Goal: Task Accomplishment & Management: Manage account settings

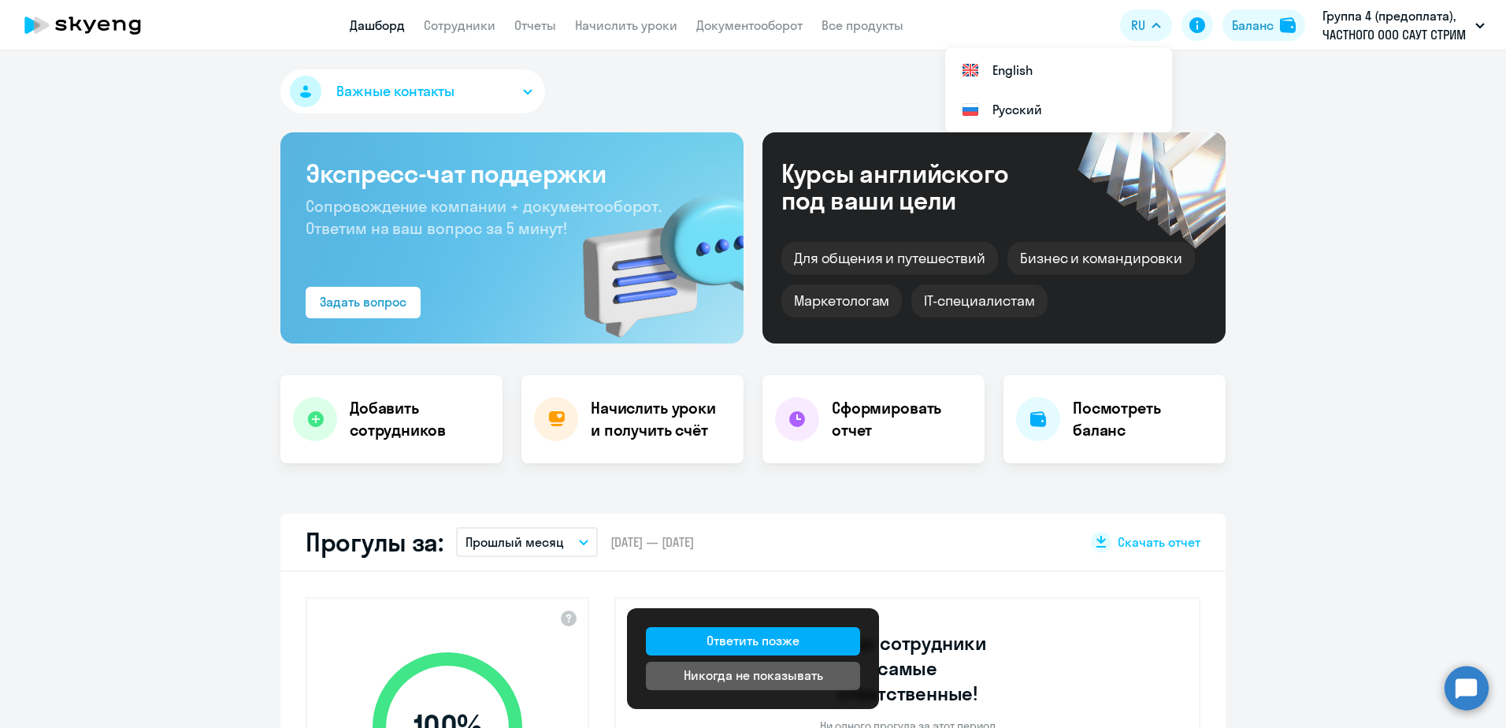
select select "30"
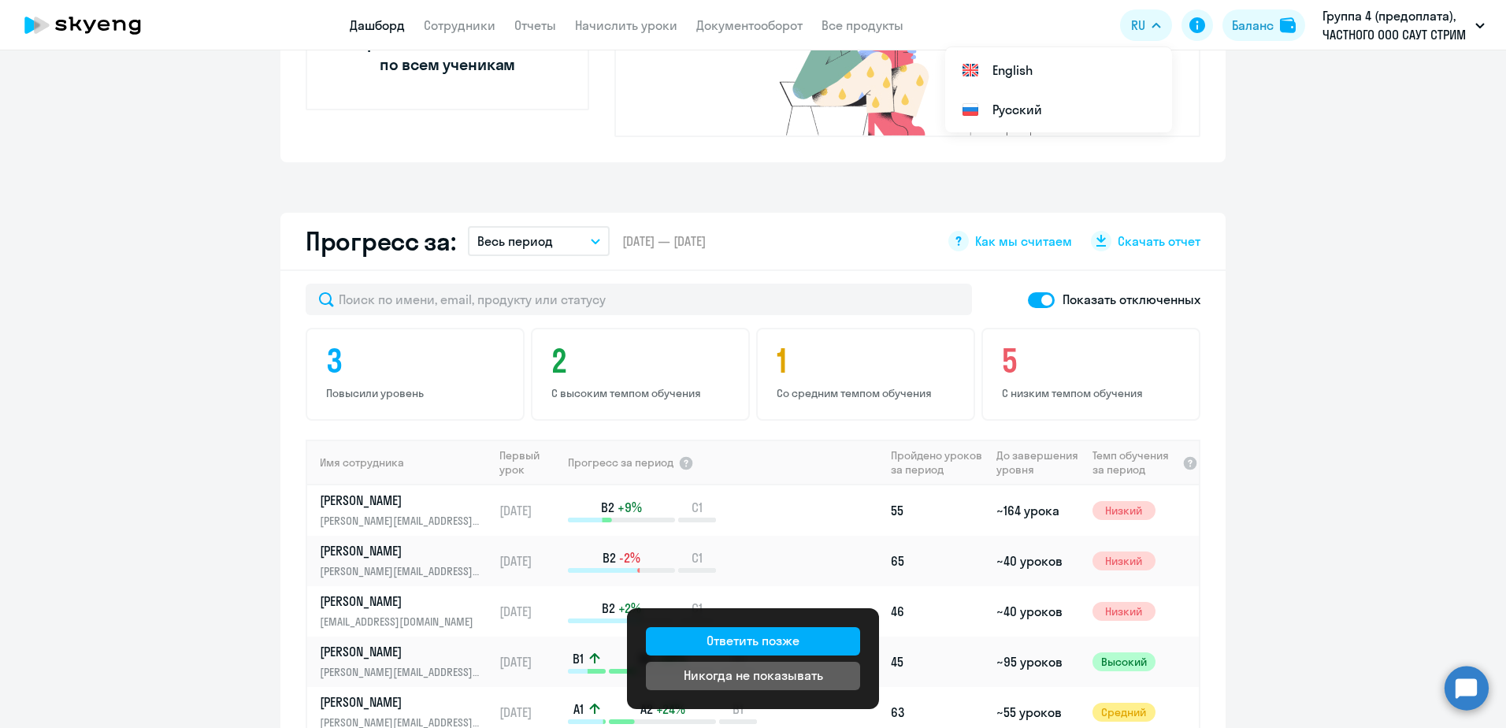
scroll to position [553, 0]
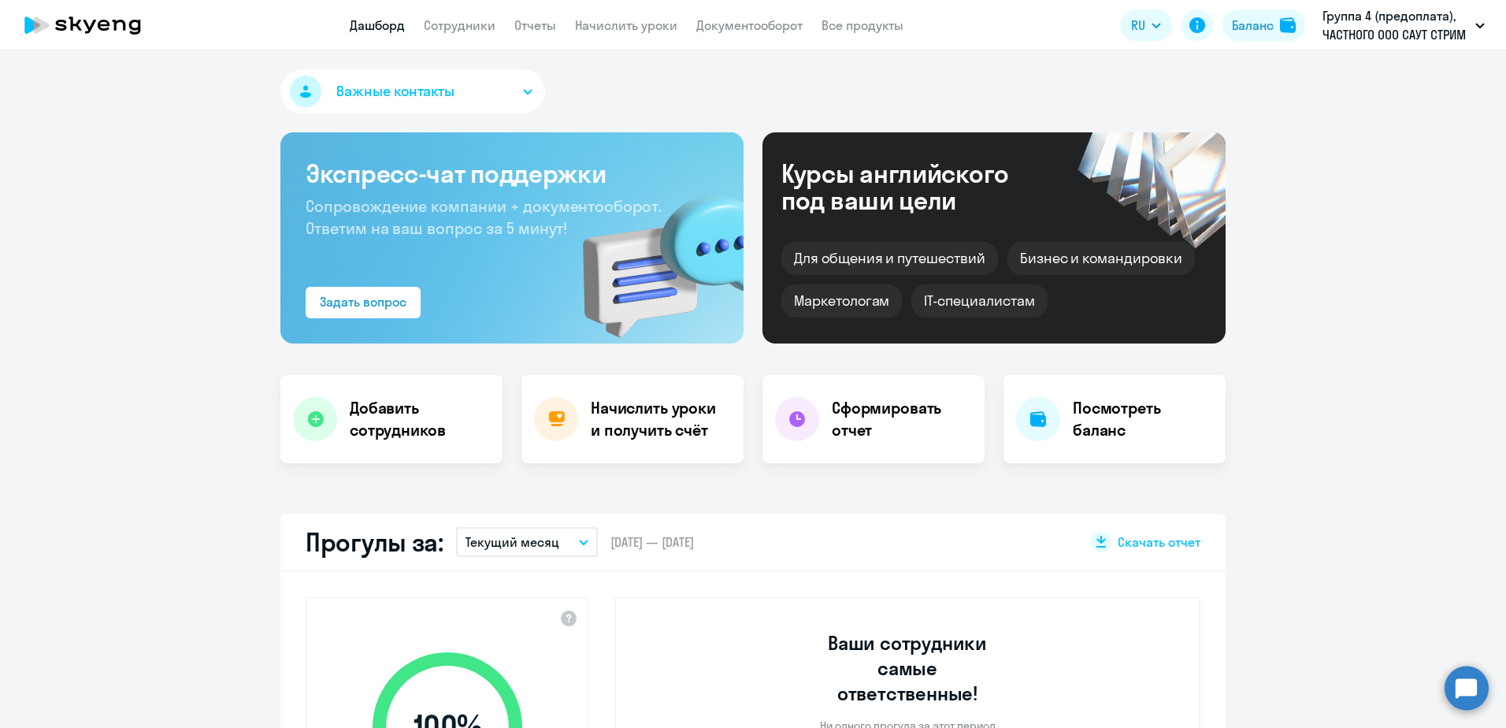
select select "30"
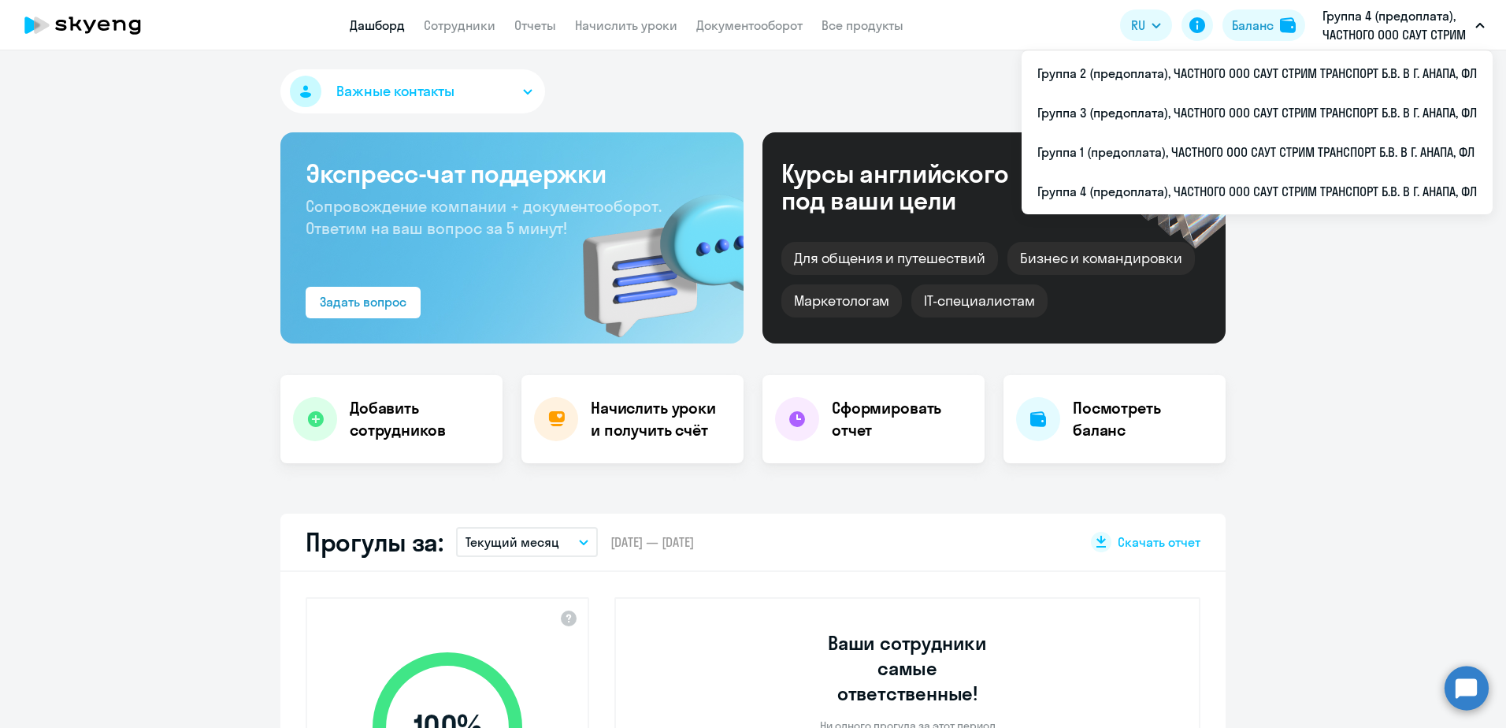
click at [1471, 20] on button "Группа 4 (предоплата), ЧАСТНОГО ООО САУТ СТРИМ ТРАНСПОРТ Б.В. В Г. АНАПА, ФЛ" at bounding box center [1404, 25] width 178 height 38
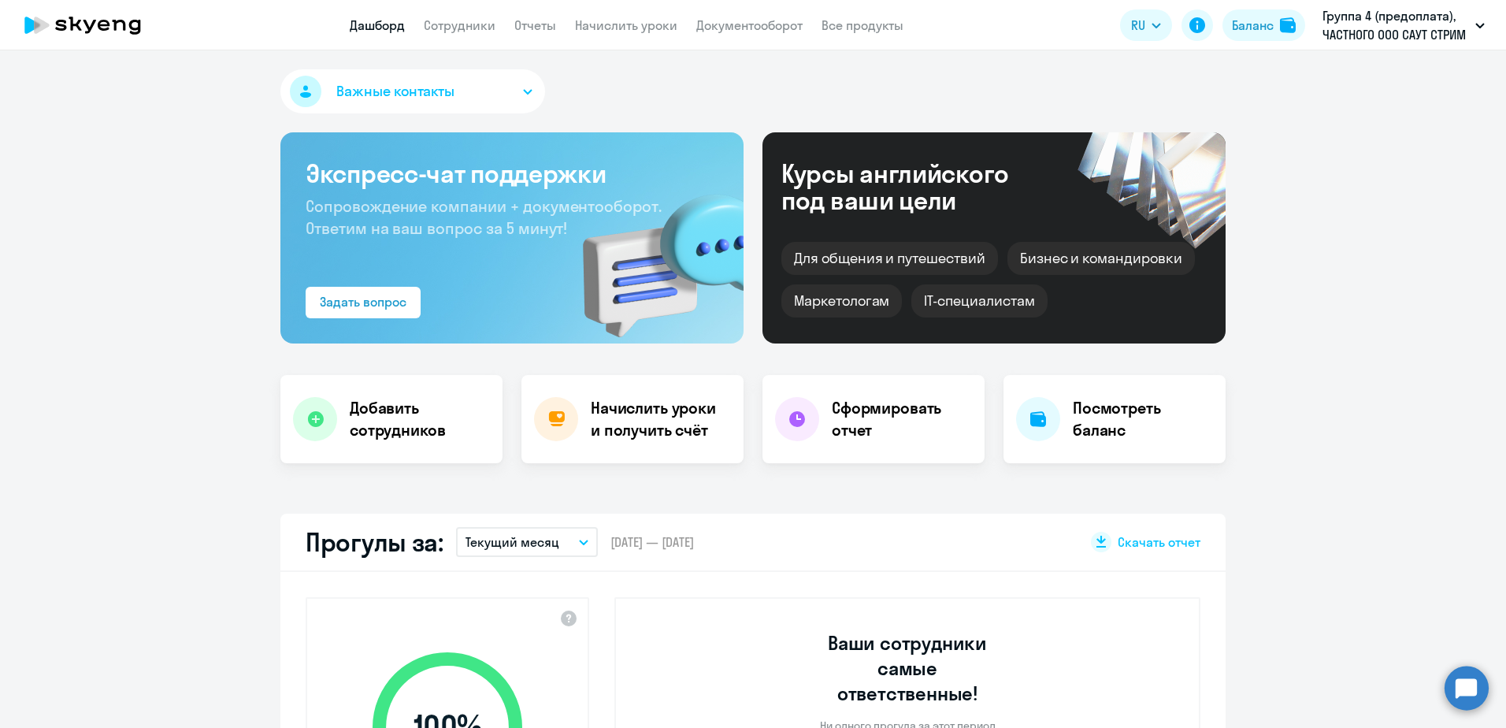
click at [1466, 21] on p "Группа 4 (предоплата), ЧАСТНОГО ООО САУТ СТРИМ ТРАНСПОРТ Б.В. В Г. АНАПА, ФЛ" at bounding box center [1396, 25] width 147 height 38
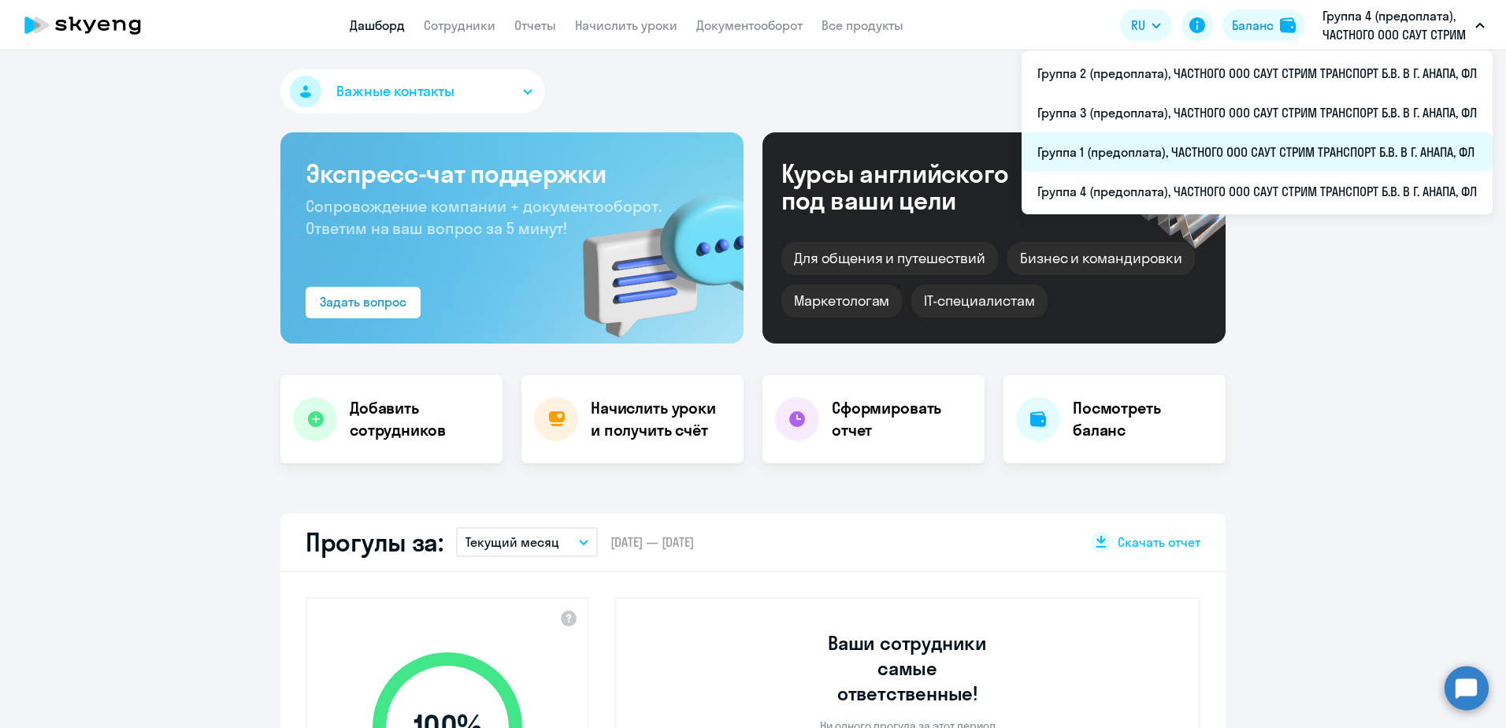
click at [1178, 156] on li "Группа 1 (предоплата), ЧАСТНОГО ООО САУТ СТРИМ ТРАНСПОРТ Б.В. В Г. АНАПА, ФЛ" at bounding box center [1257, 151] width 471 height 39
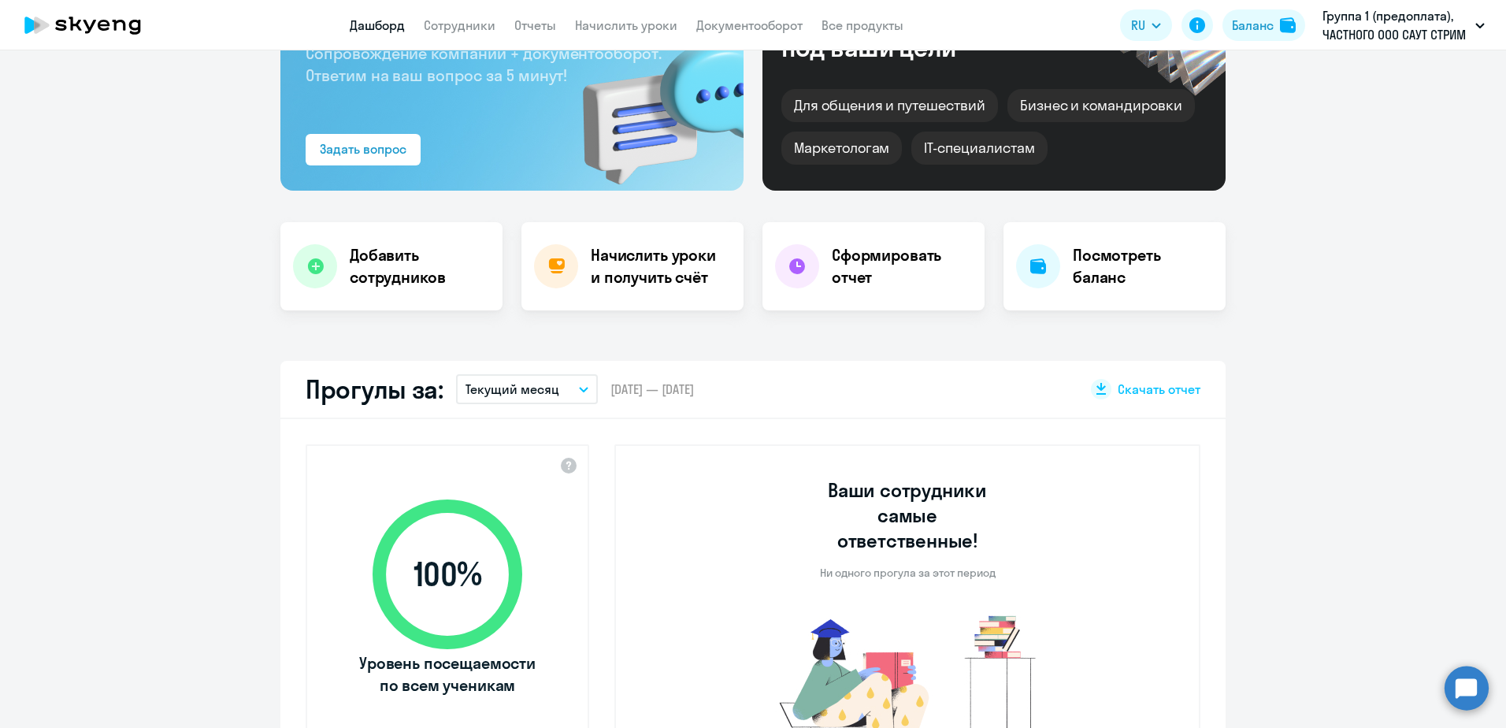
scroll to position [158, 0]
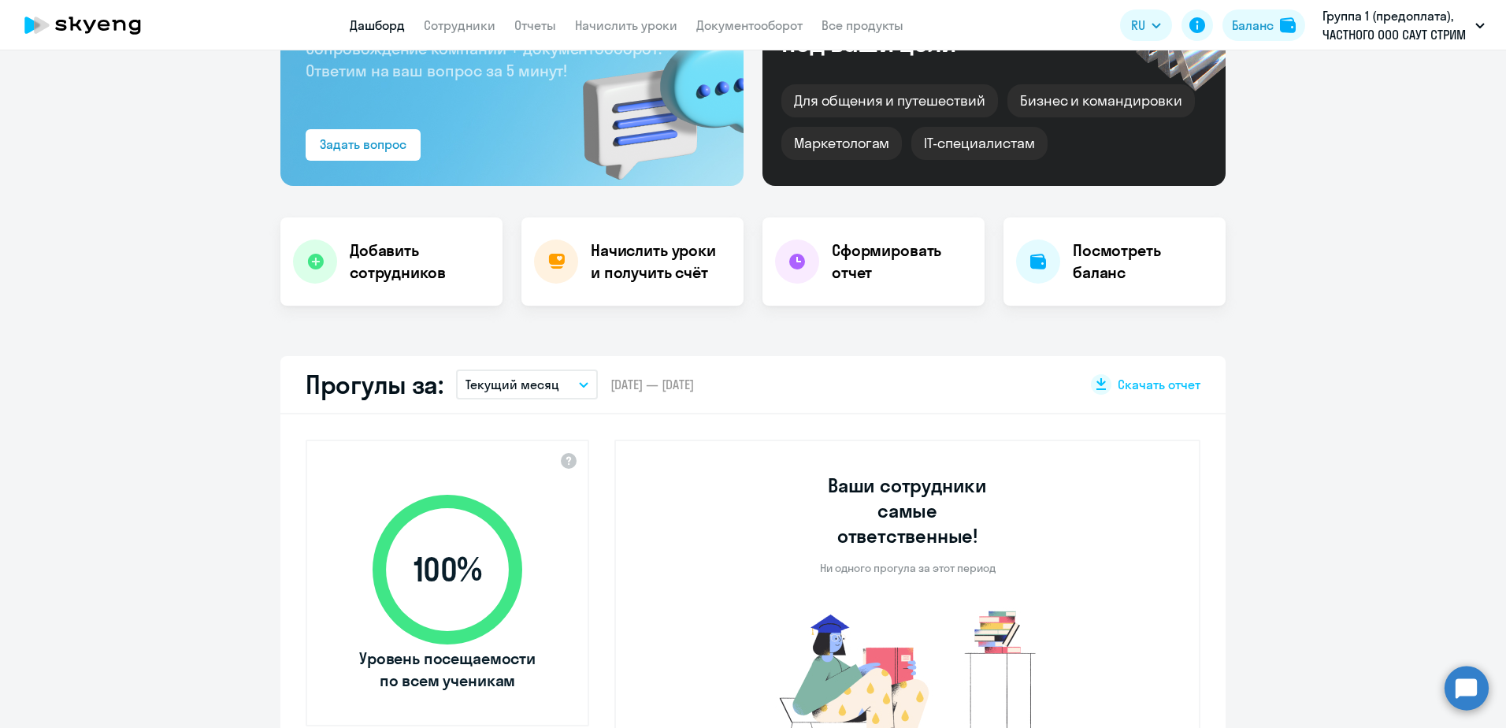
select select "30"
click at [645, 249] on h4 "Начислить уроки и получить счёт" at bounding box center [659, 262] width 137 height 44
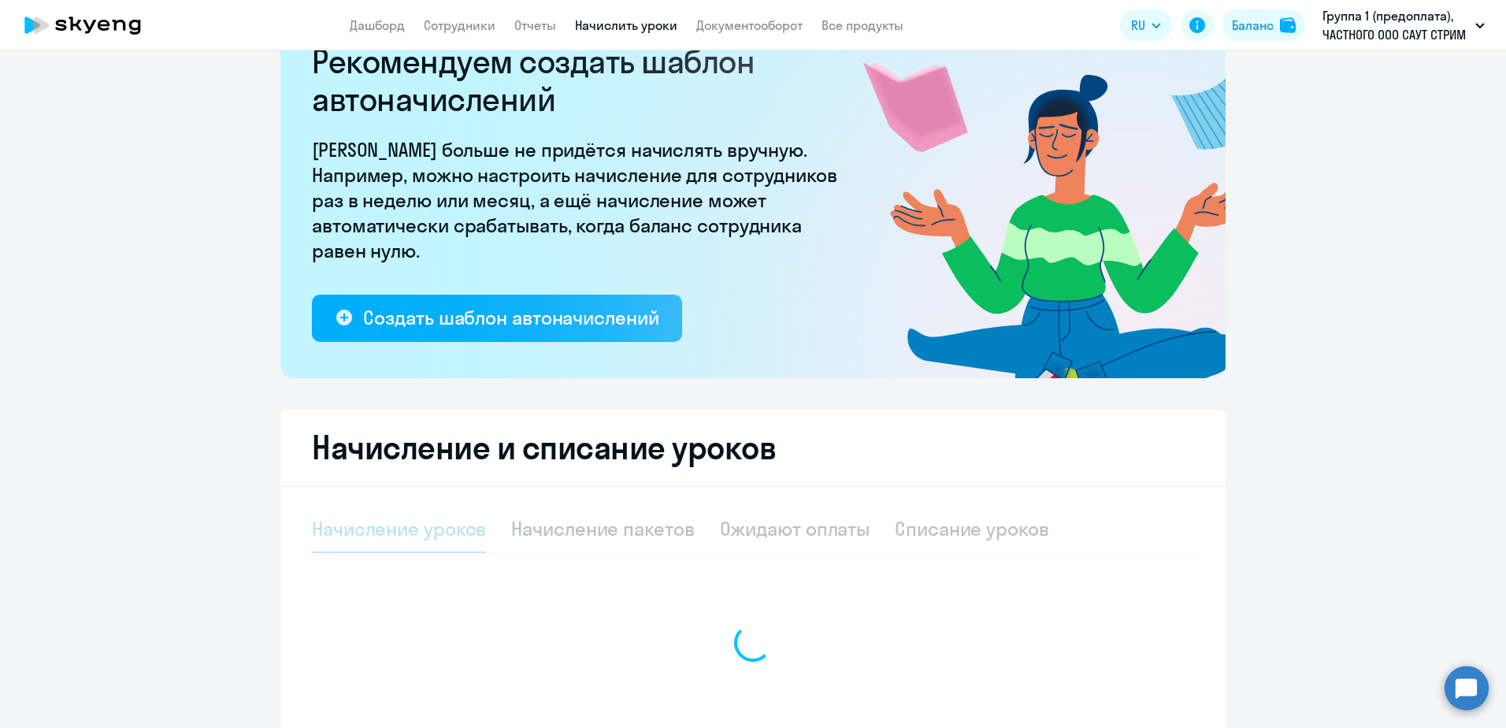
select select "10"
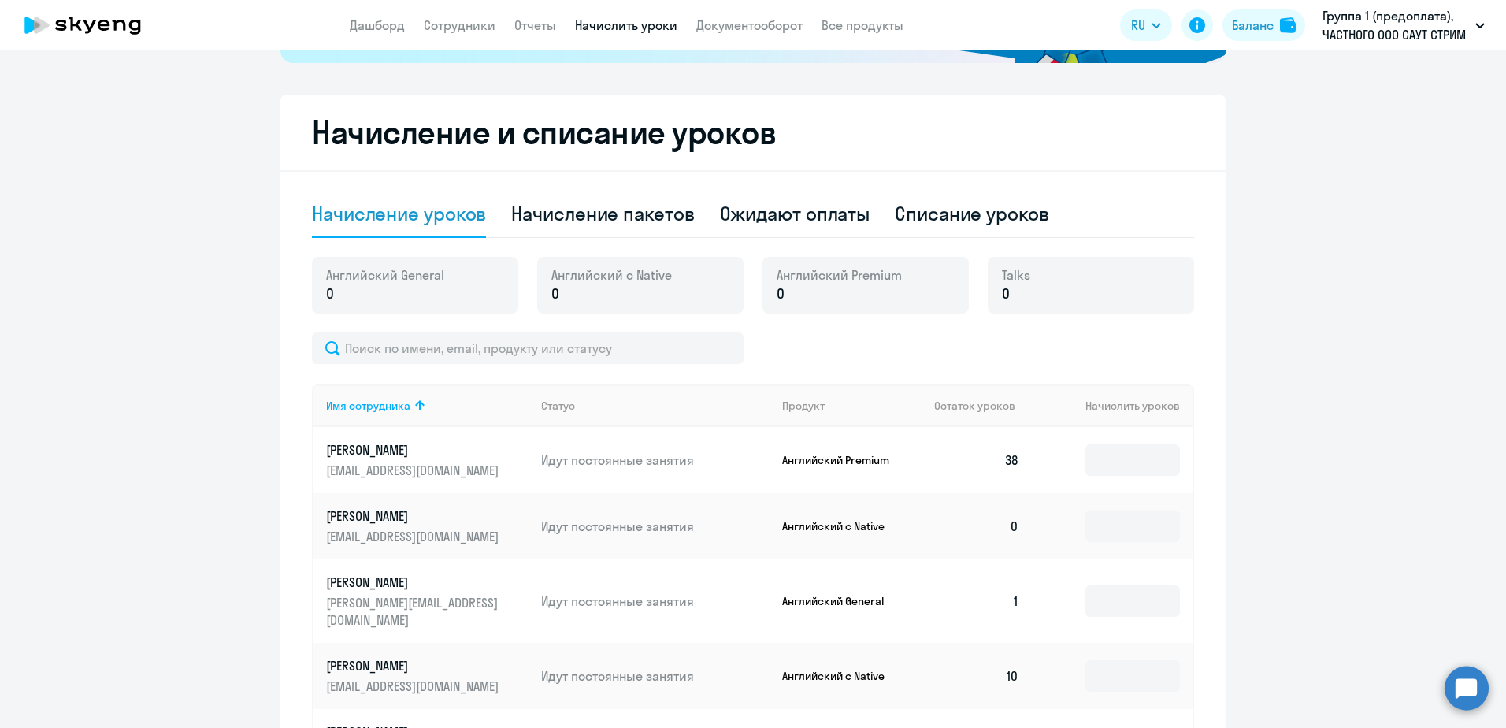
scroll to position [457, 0]
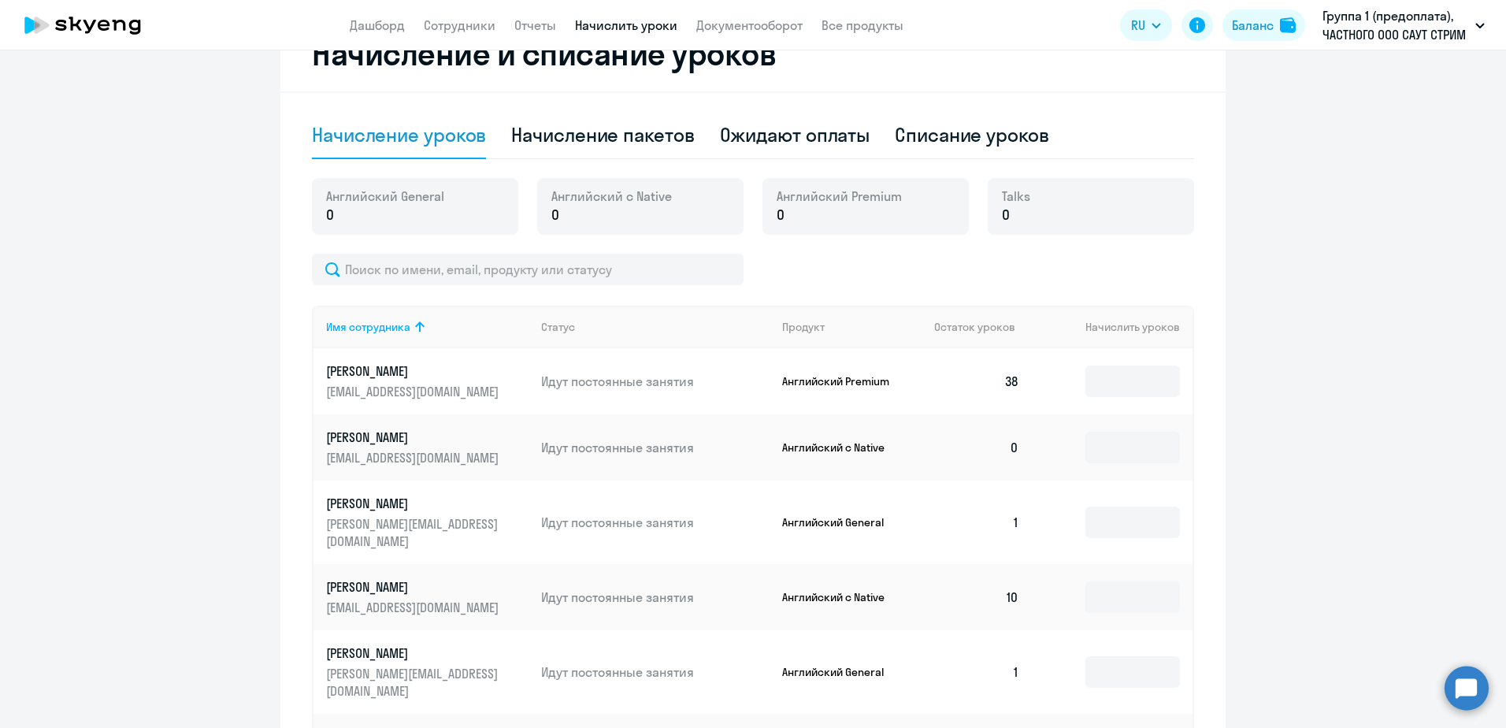
click at [375, 578] on p "Кудас Юрий" at bounding box center [414, 586] width 176 height 17
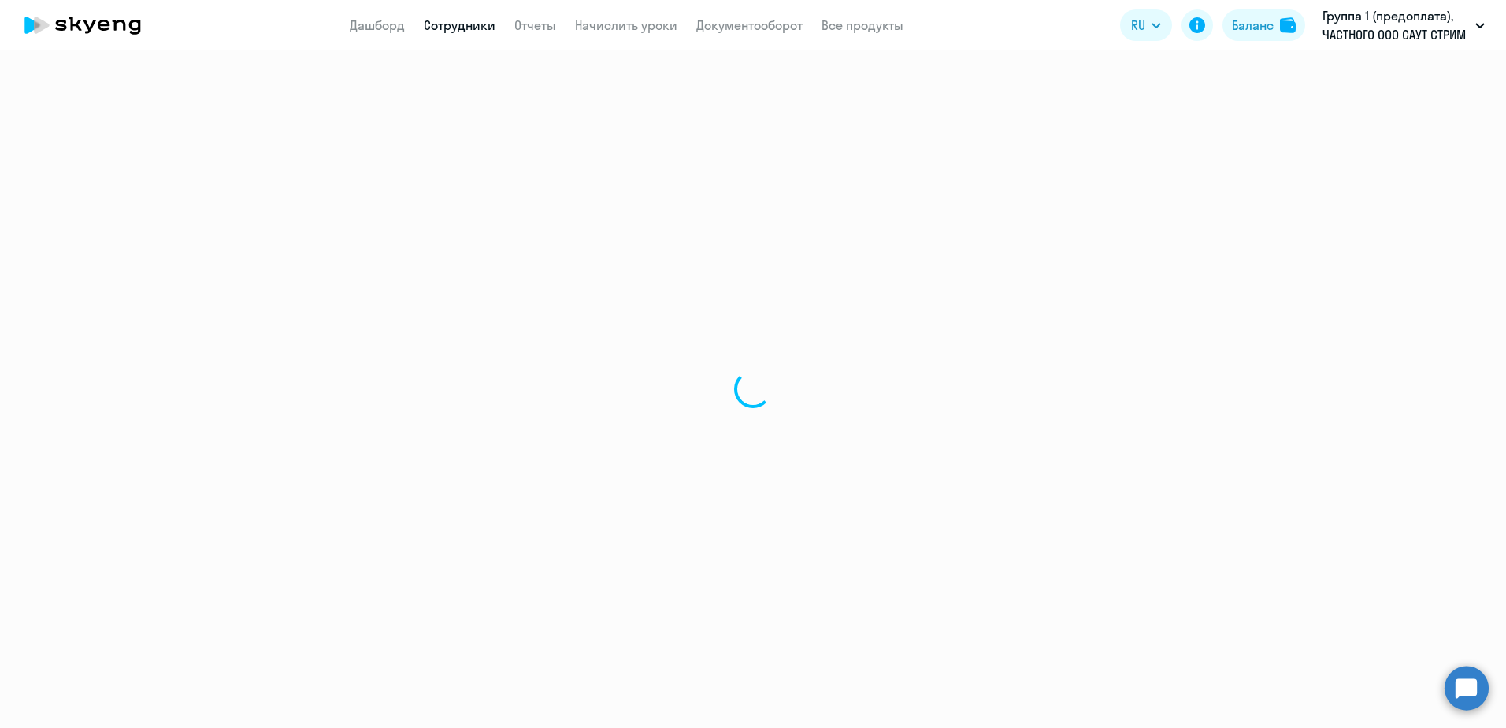
select select "english"
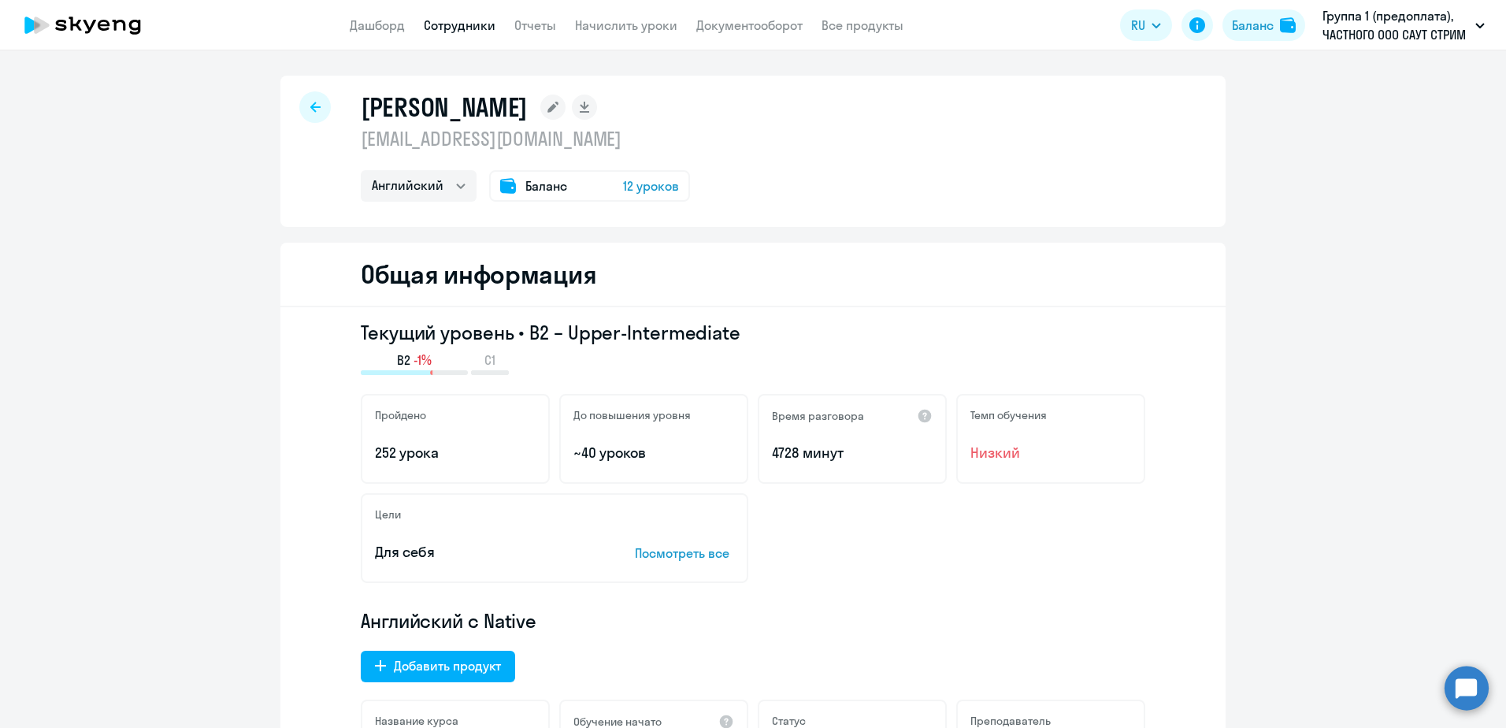
click at [308, 113] on div at bounding box center [315, 107] width 32 height 32
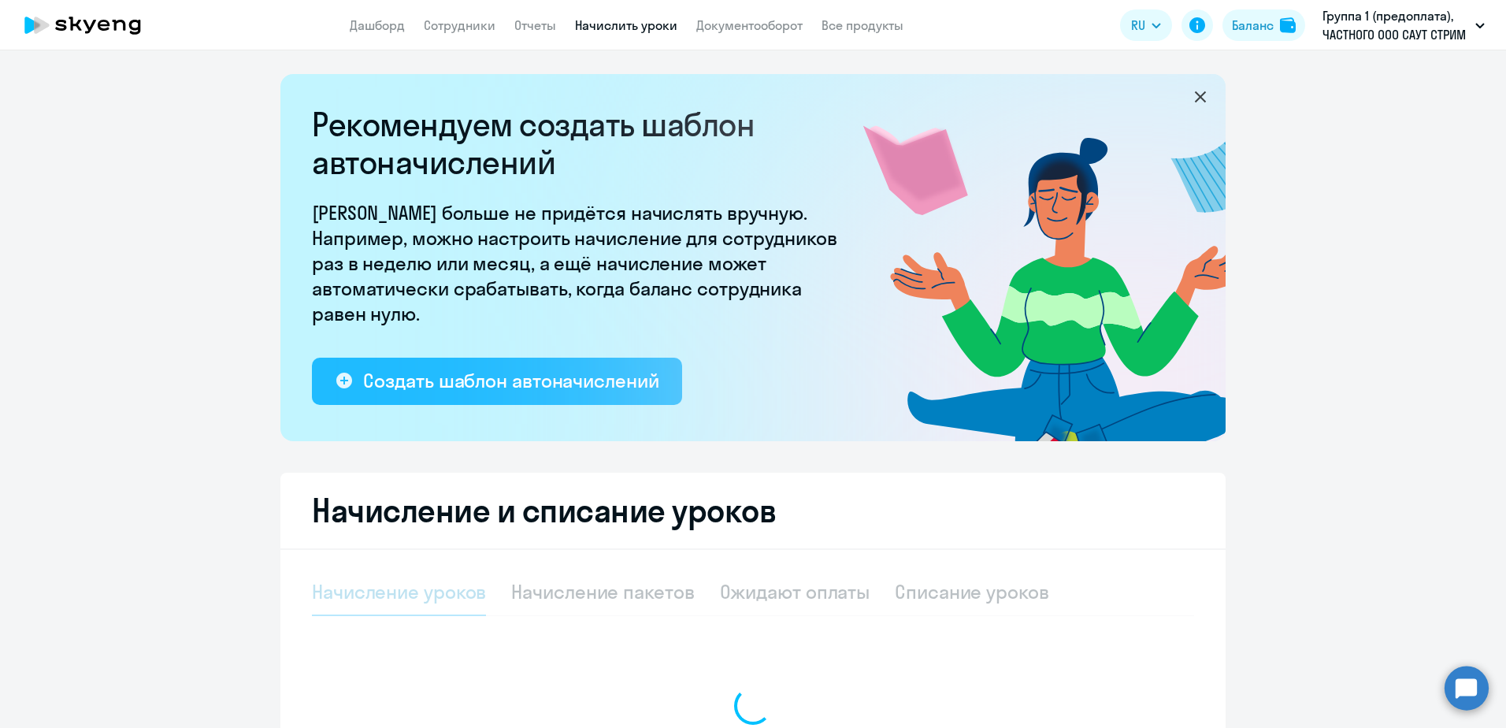
select select "10"
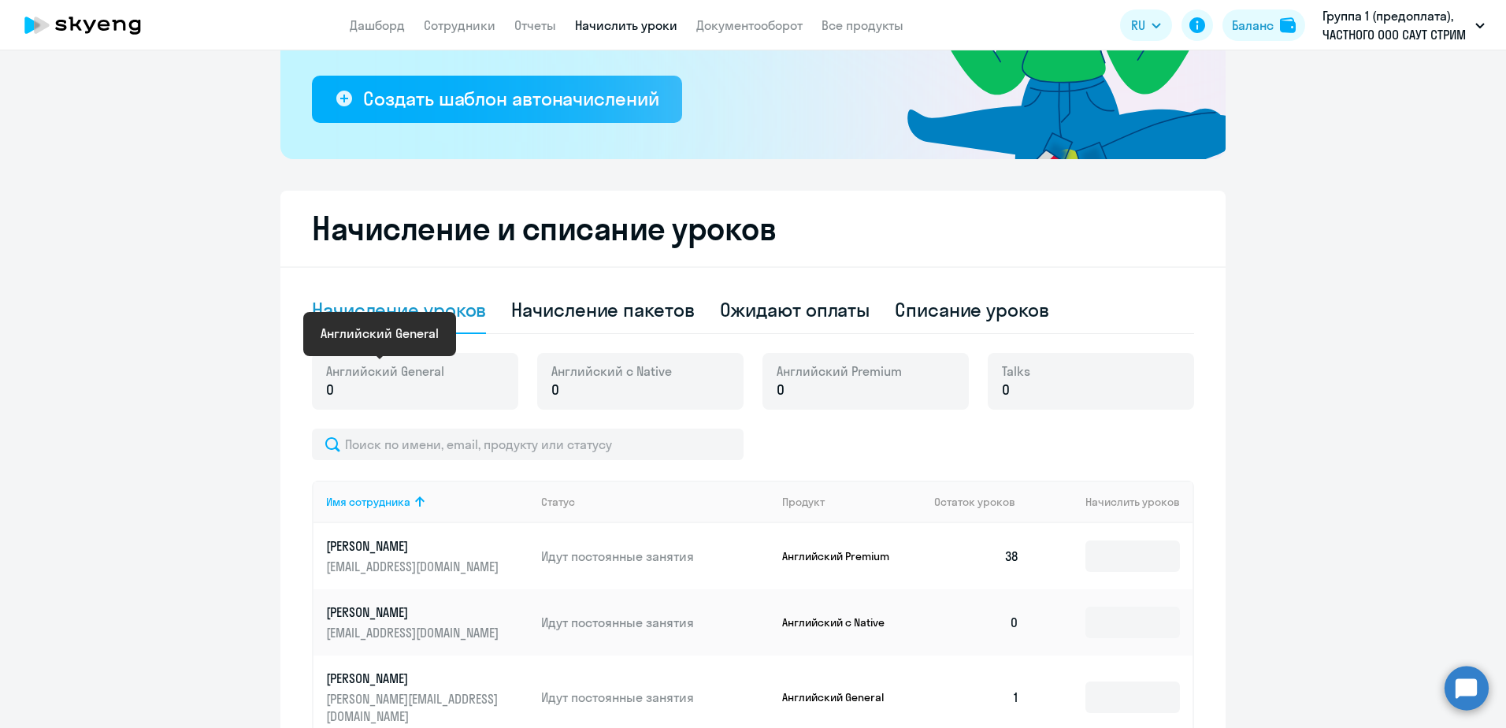
scroll to position [597, 0]
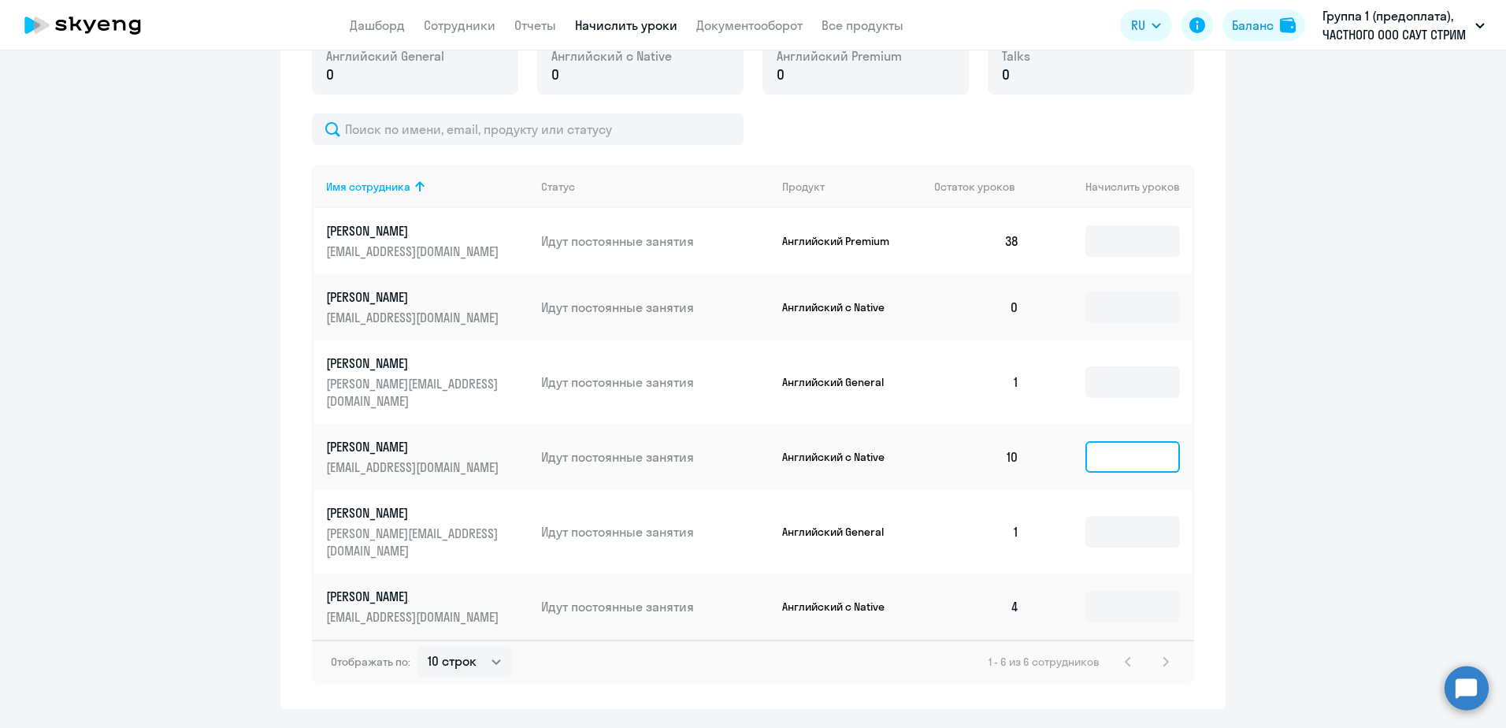
click at [1103, 441] on input at bounding box center [1133, 457] width 95 height 32
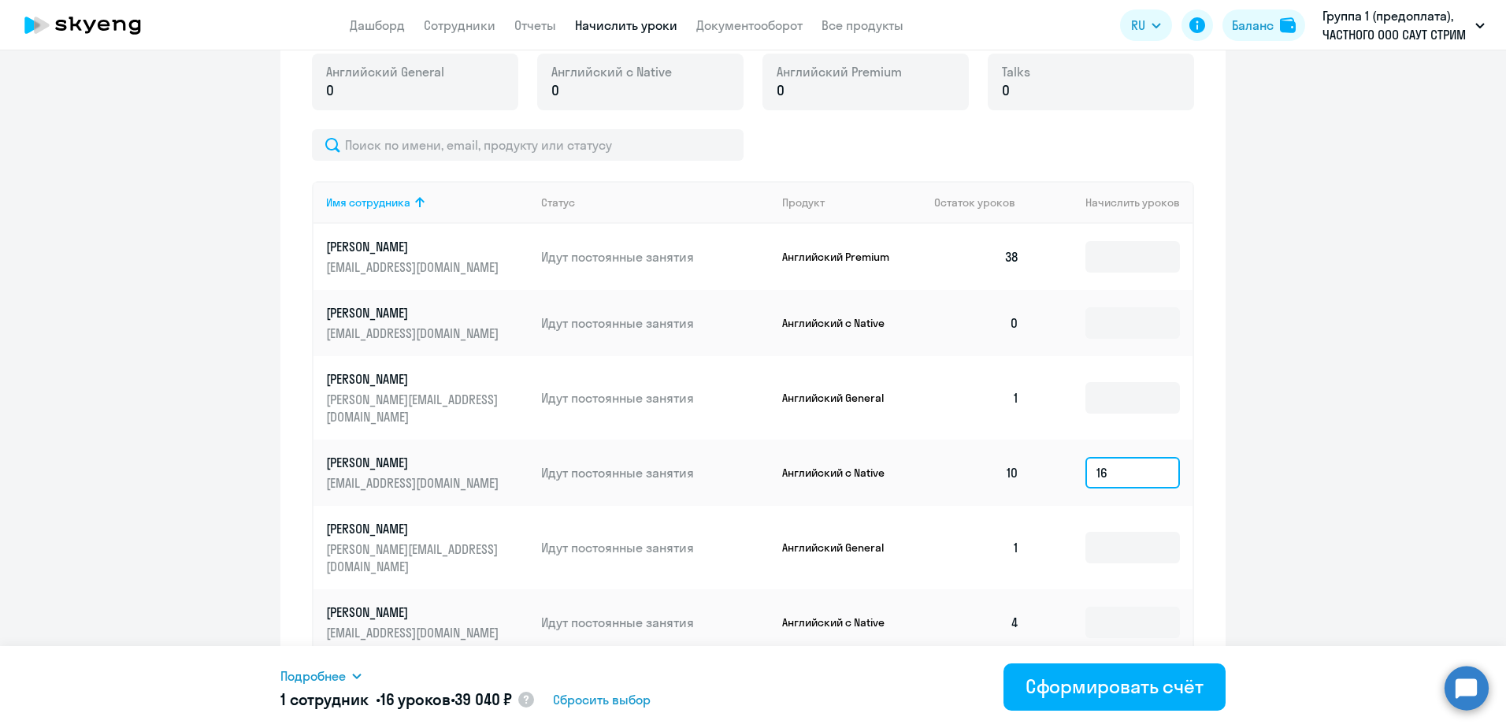
scroll to position [607, 0]
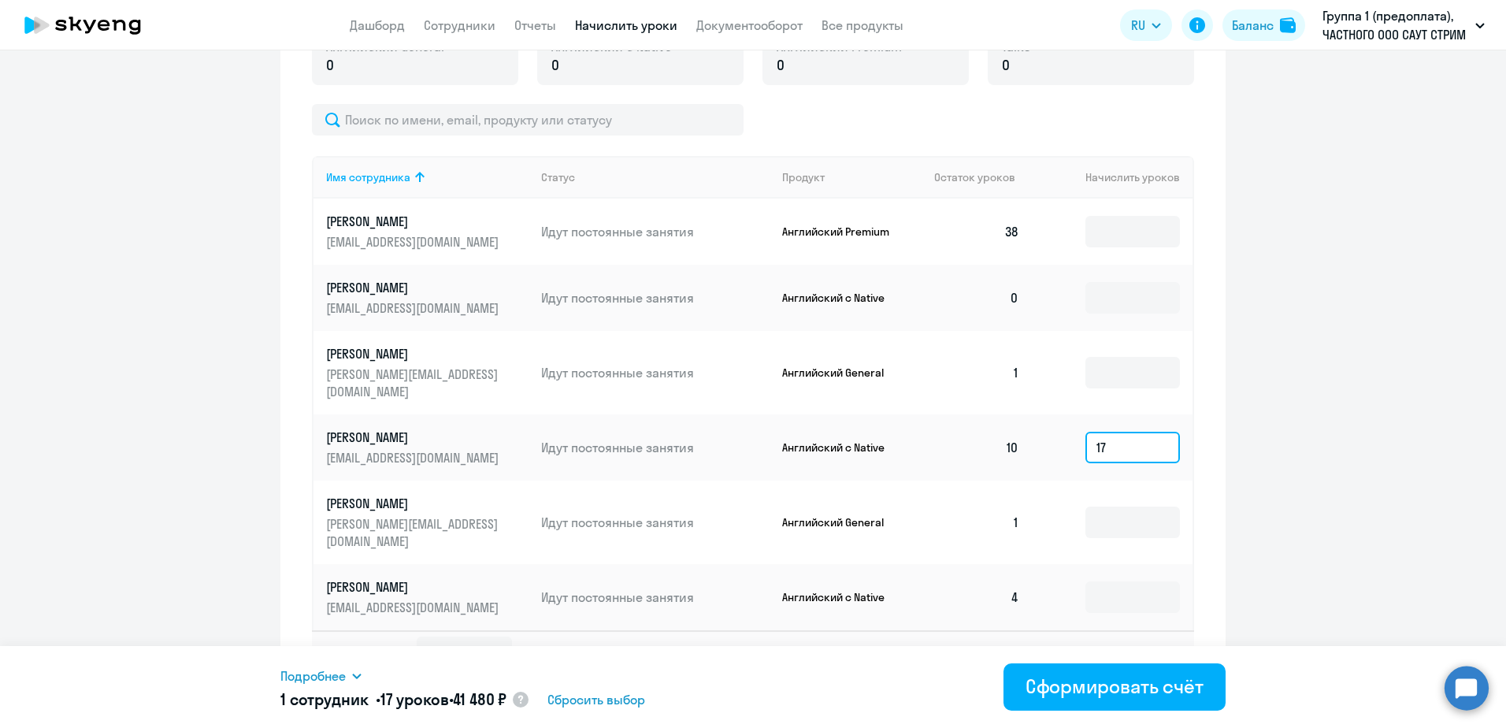
type input "1"
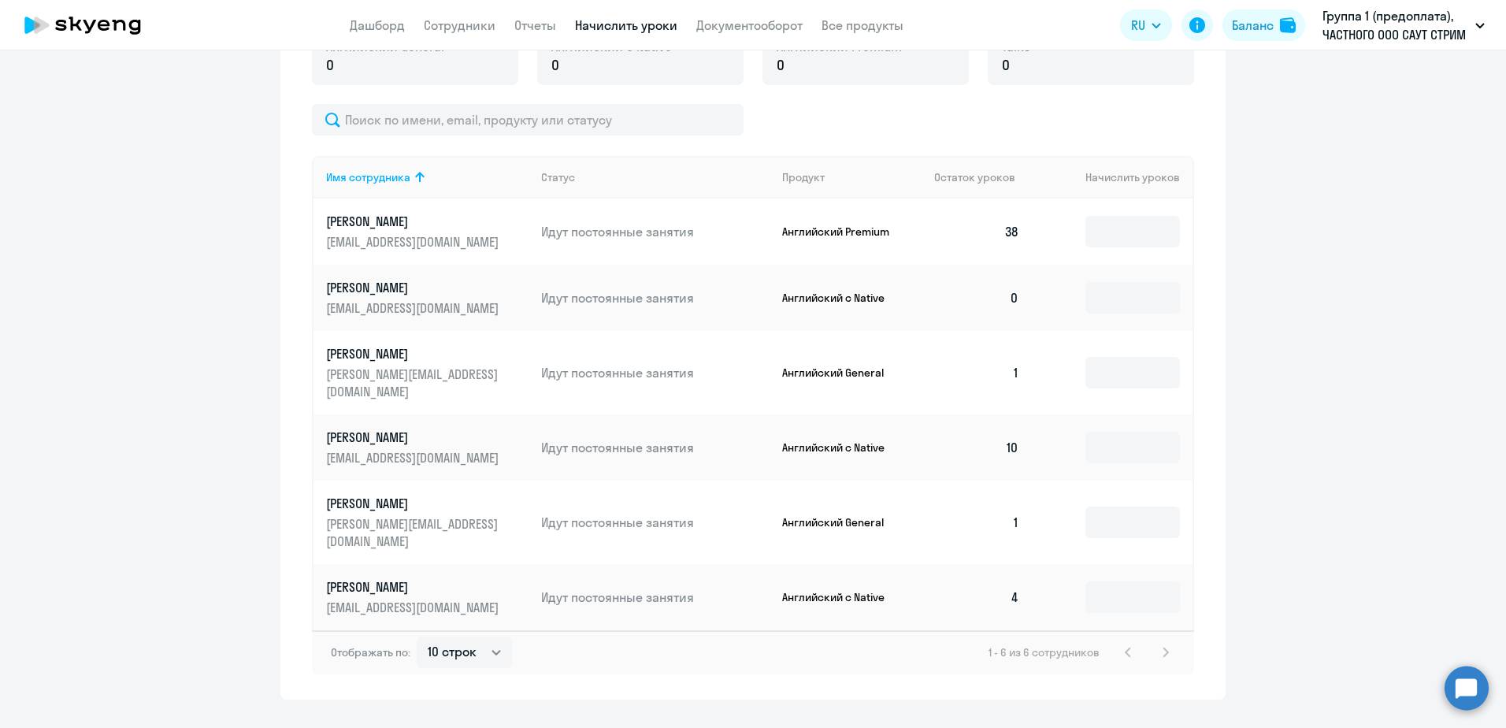
click at [1384, 423] on ng-component "Рекомендуем создать шаблон автоначислений Уроки больше не придётся начислять вр…" at bounding box center [753, 83] width 1506 height 1232
click at [1166, 507] on input at bounding box center [1133, 523] width 95 height 32
click at [1260, 474] on ng-component "Рекомендуем создать шаблон автоначислений Уроки больше не придётся начислять вр…" at bounding box center [753, 83] width 1506 height 1232
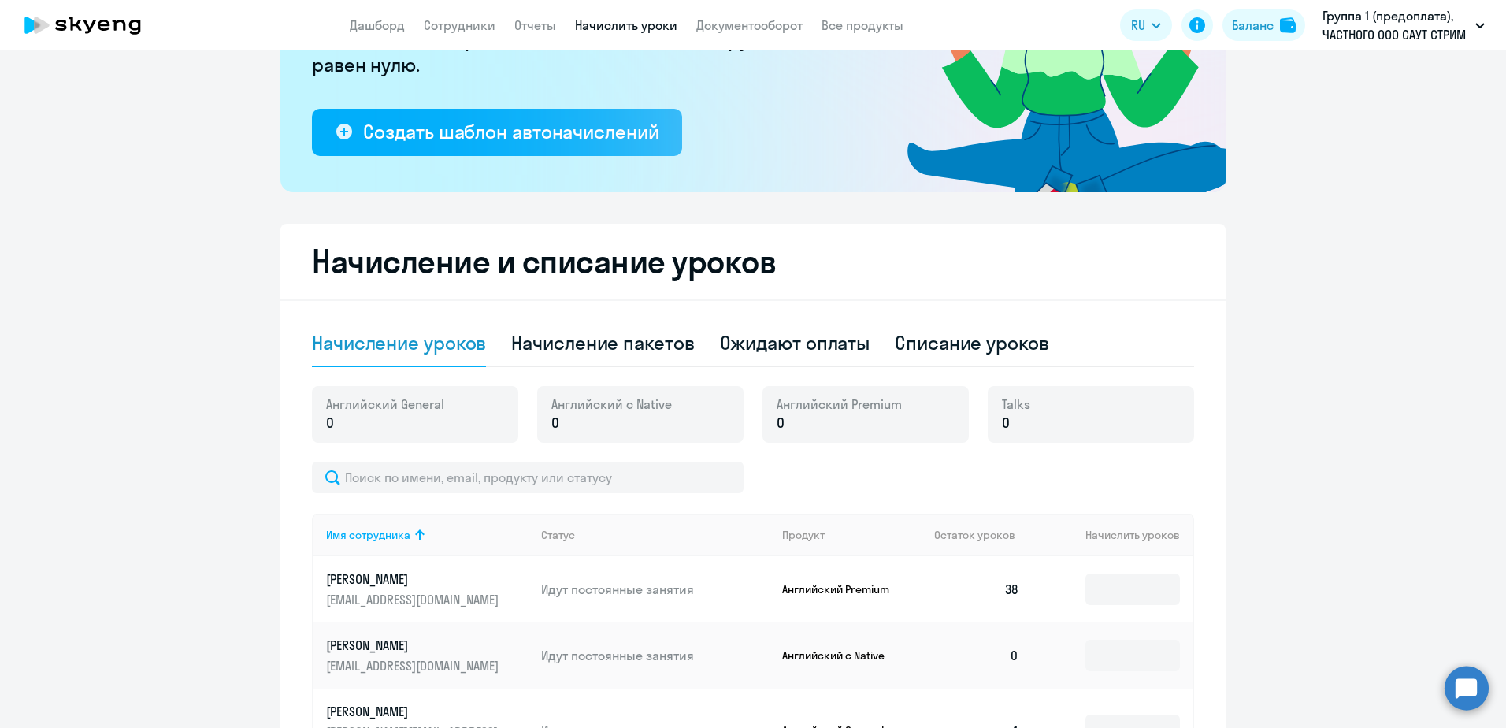
scroll to position [449, 0]
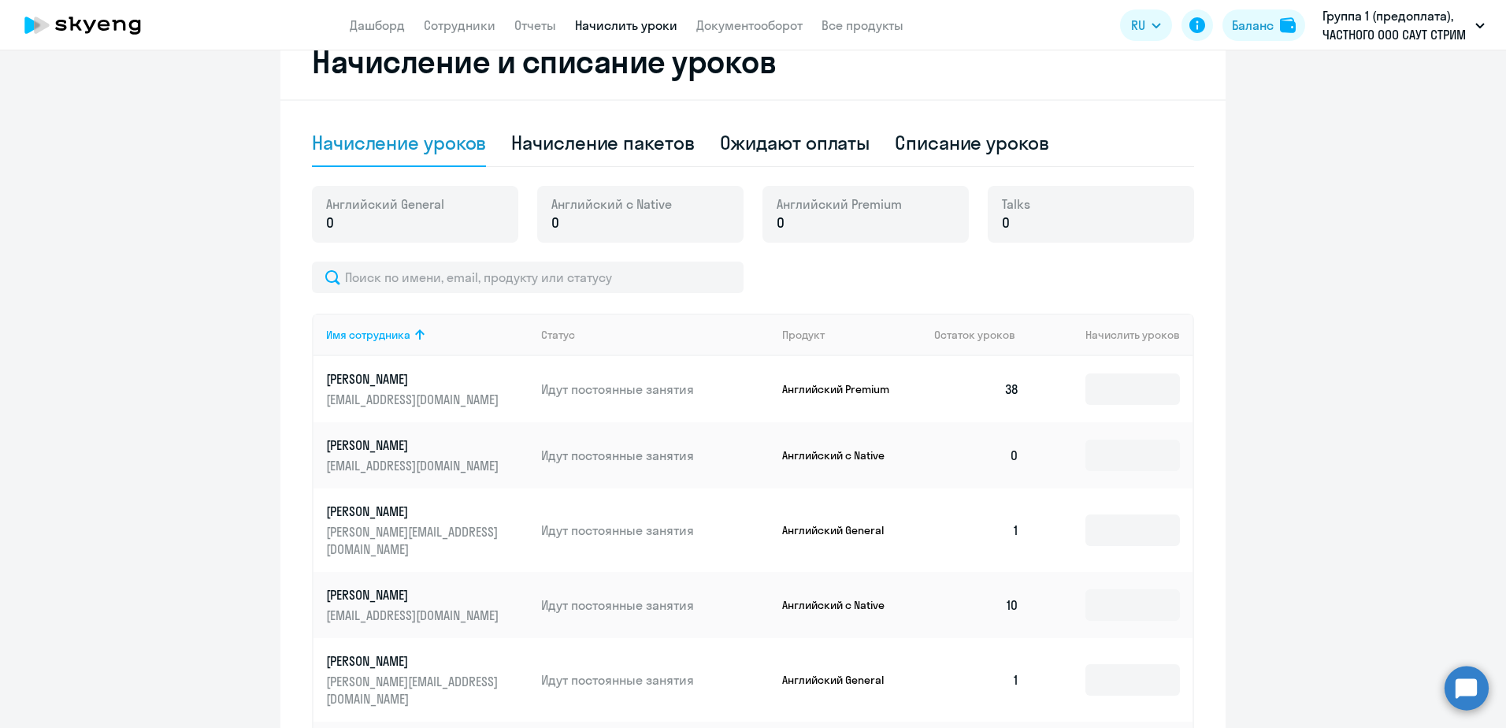
click at [465, 231] on div "Английский General 0" at bounding box center [415, 214] width 206 height 57
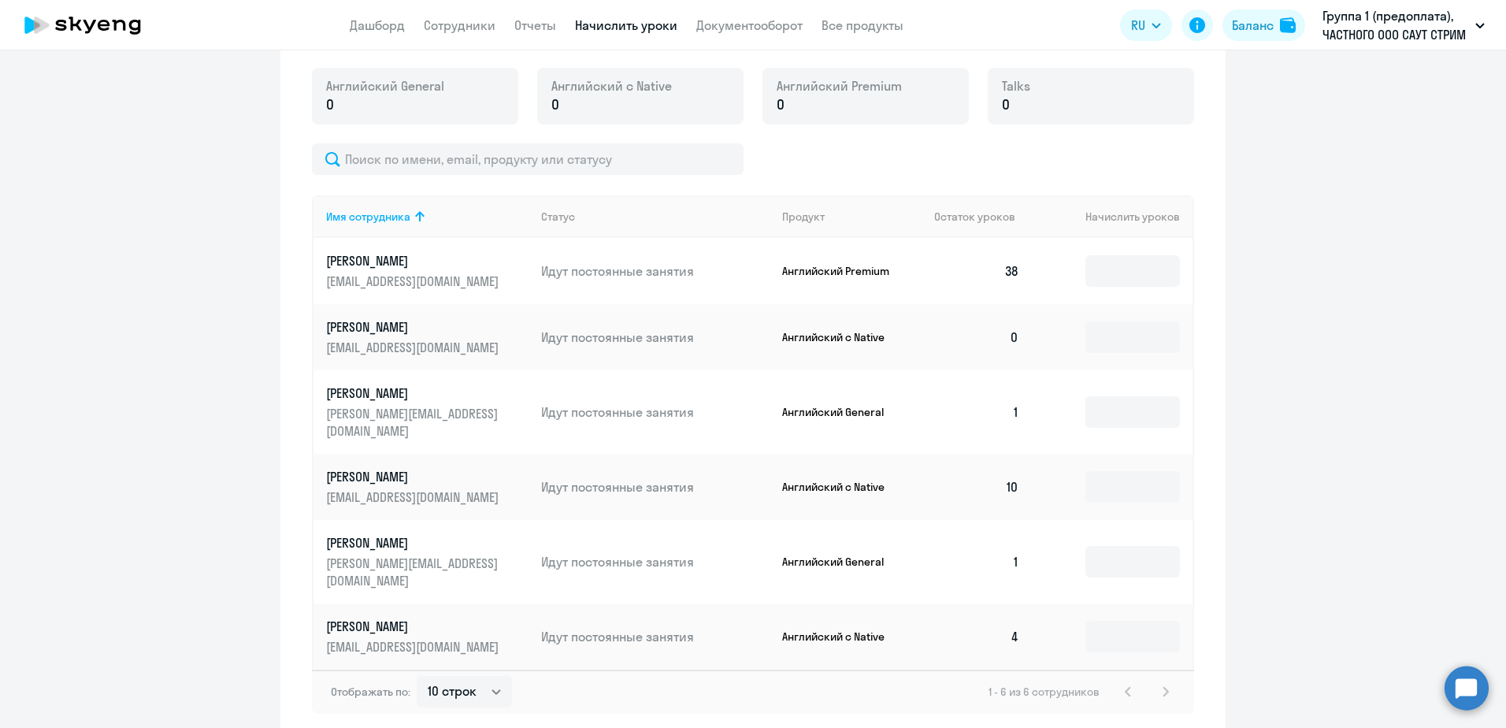
scroll to position [607, 0]
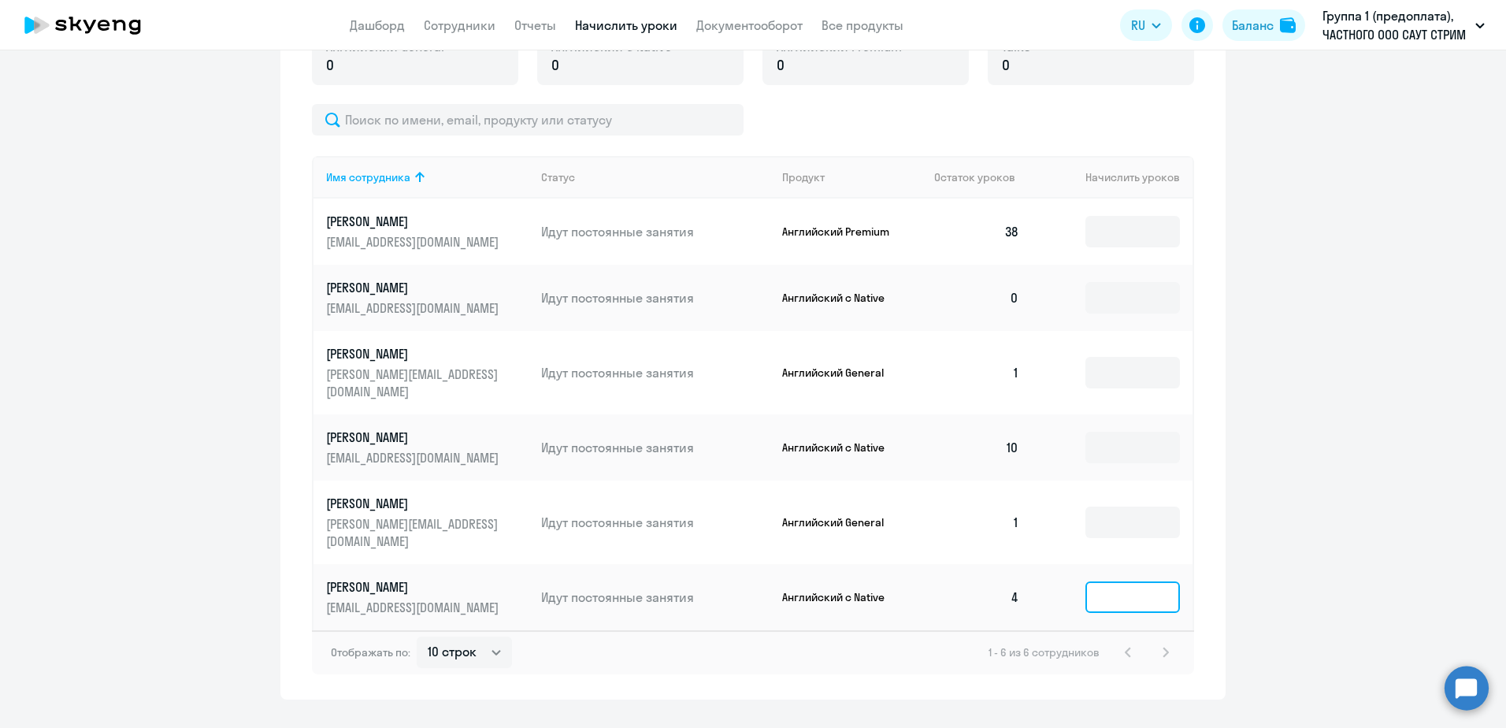
click at [1089, 581] on input at bounding box center [1133, 597] width 95 height 32
type input "4"
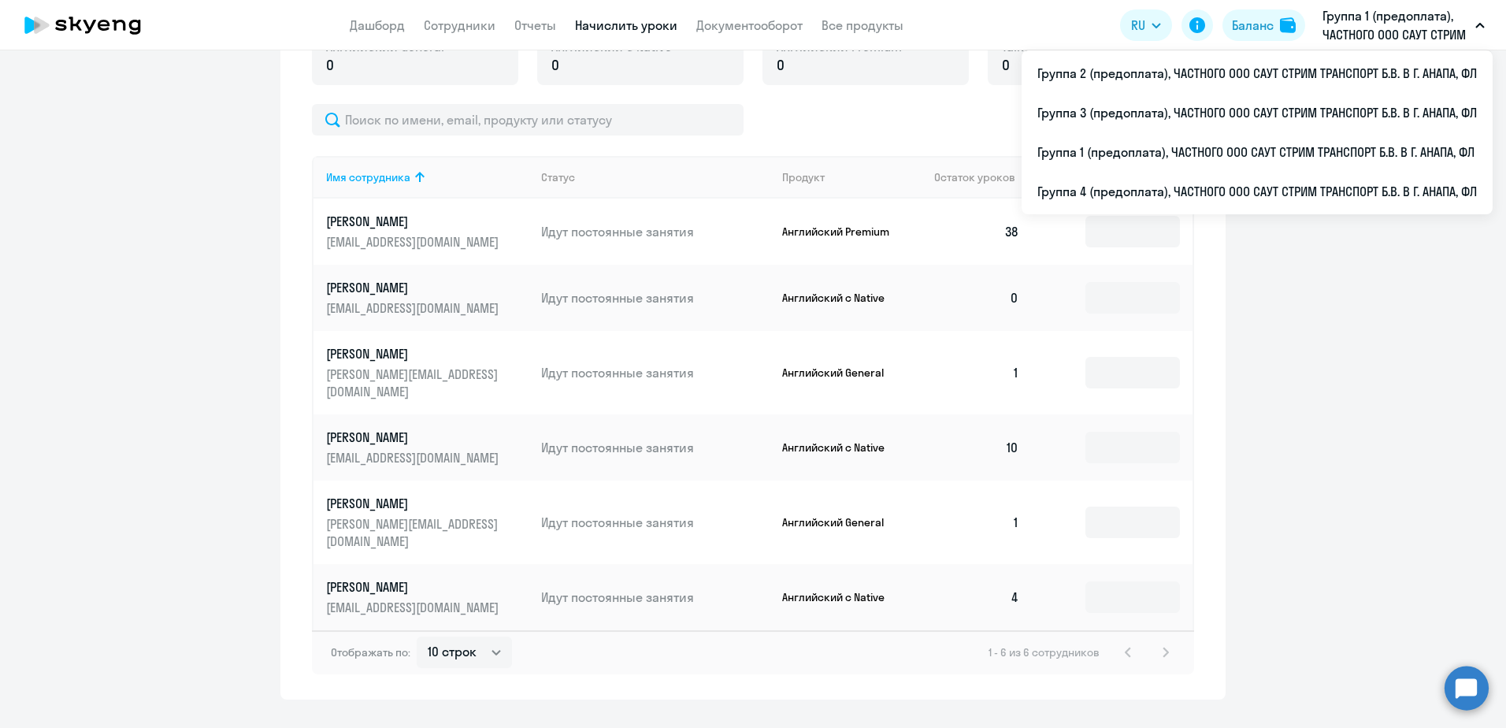
click at [1465, 19] on p "Группа 1 (предоплата), ЧАСТНОГО ООО САУТ СТРИМ ТРАНСПОРТ Б.В. В Г. АНАПА, ФЛ" at bounding box center [1396, 25] width 147 height 38
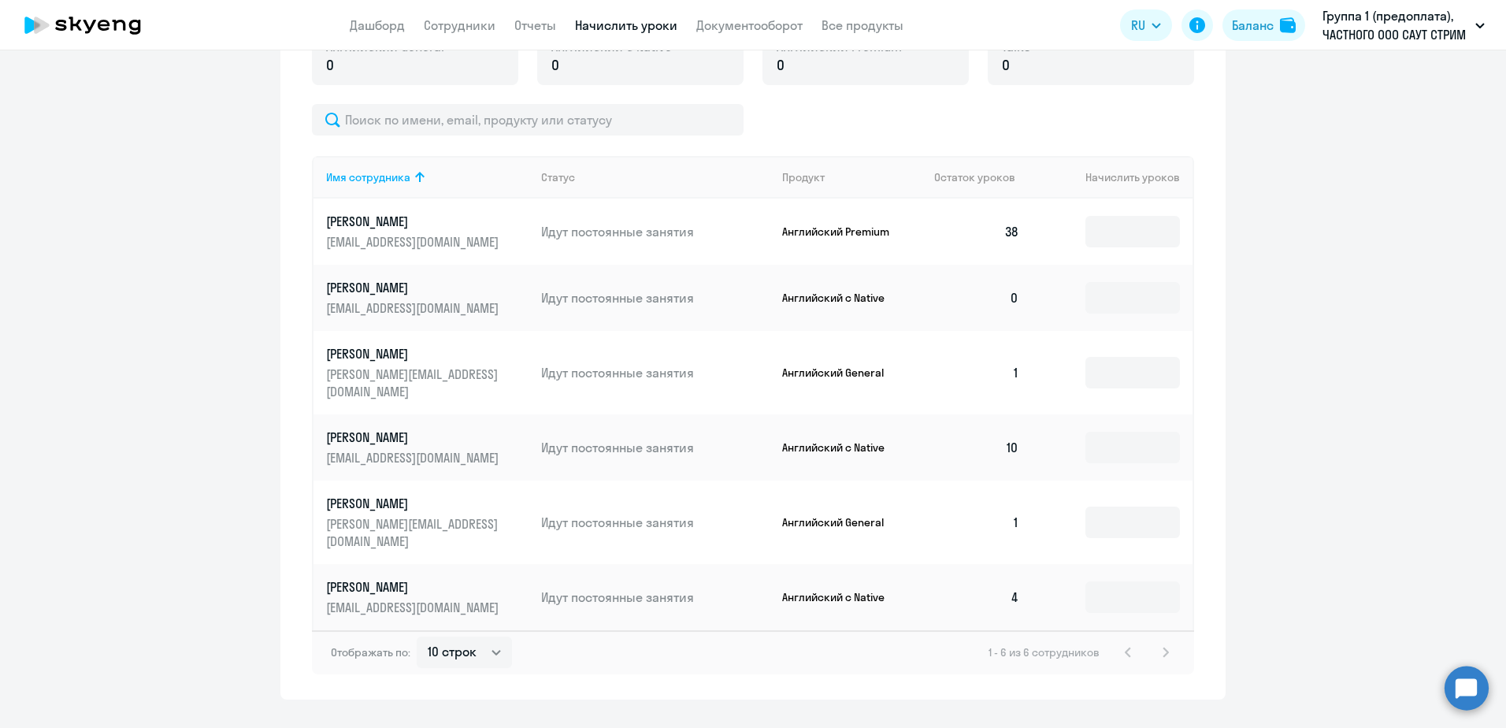
click at [1485, 29] on button "Группа 1 (предоплата), ЧАСТНОГО ООО САУТ СТРИМ ТРАНСПОРТ Б.В. В Г. АНАПА, ФЛ" at bounding box center [1404, 25] width 178 height 38
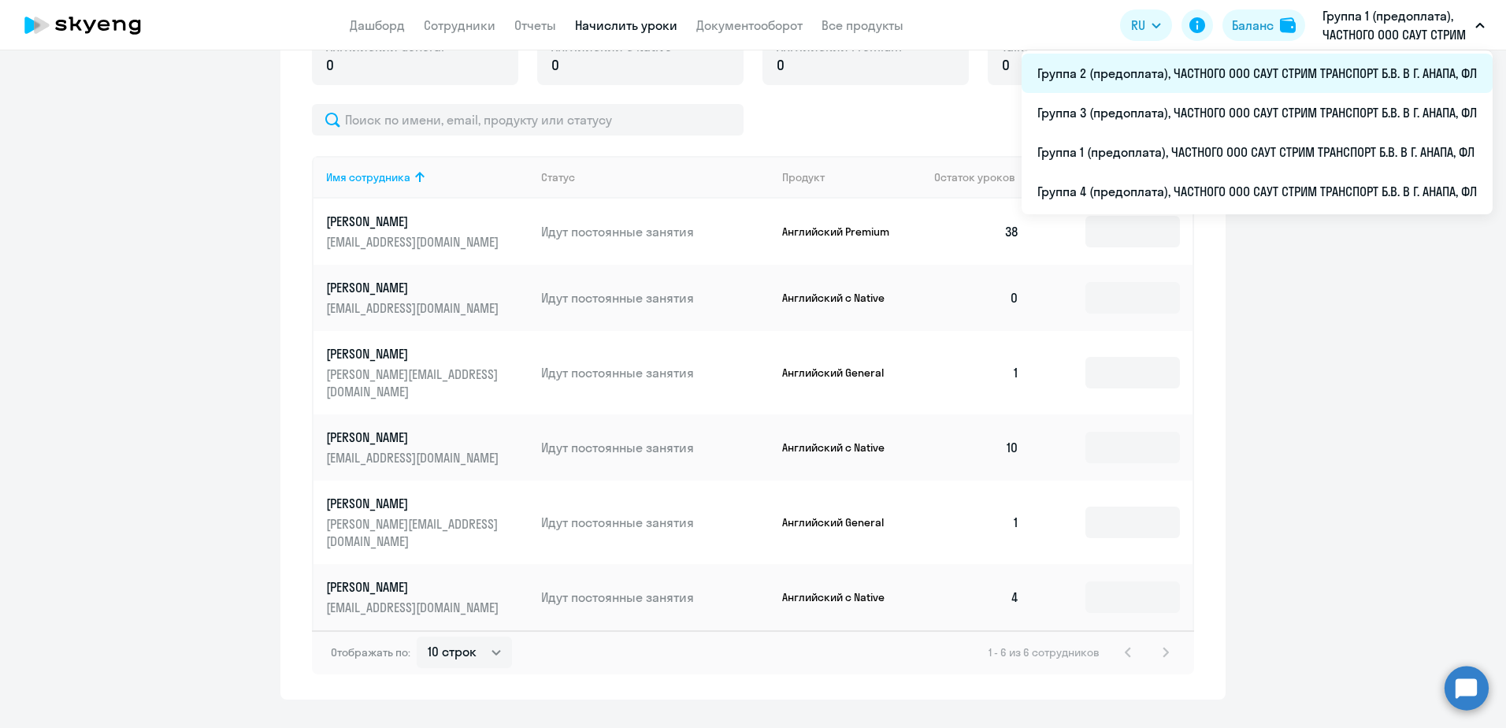
click at [1243, 75] on li "Группа 2 (предоплата), ЧАСТНОГО ООО САУТ СТРИМ ТРАНСПОРТ Б.В. В Г. АНАПА, ФЛ" at bounding box center [1257, 73] width 471 height 39
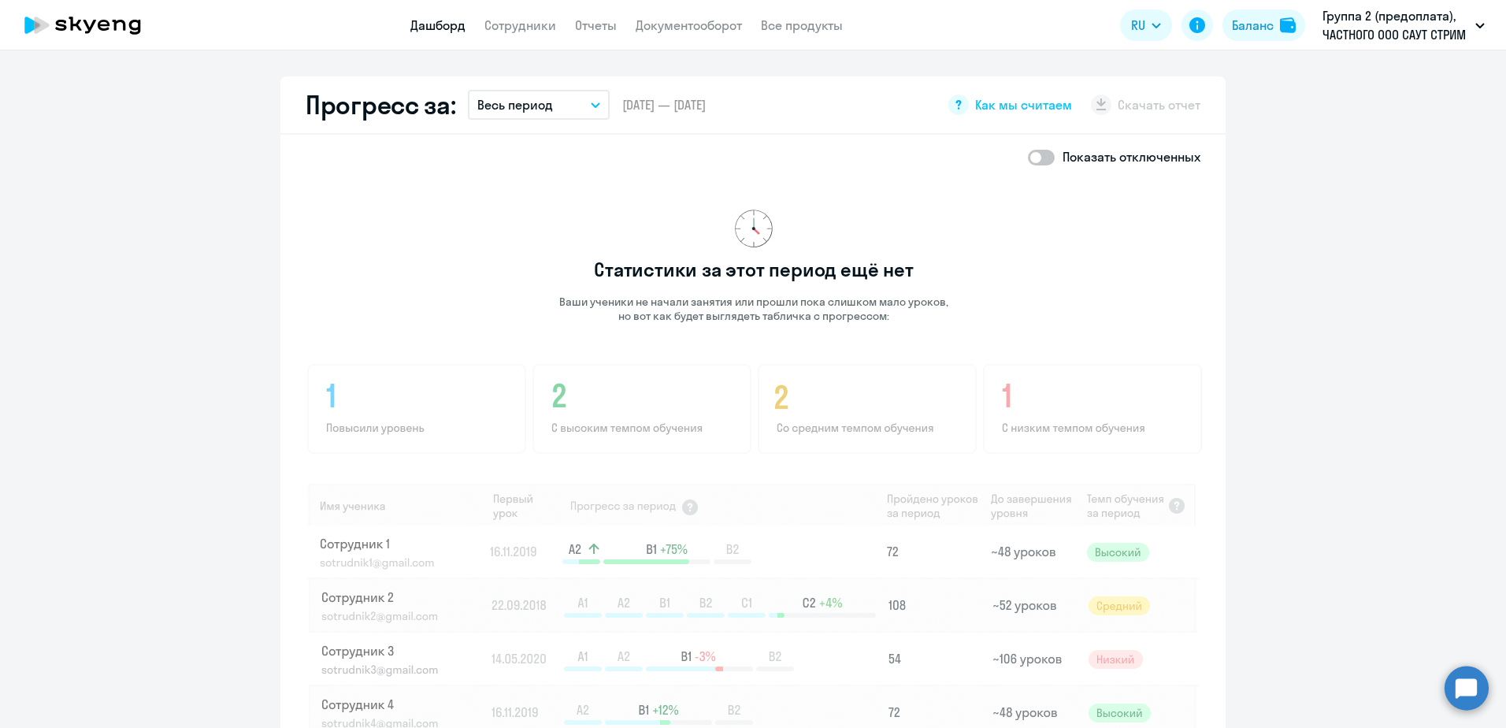
scroll to position [996, 0]
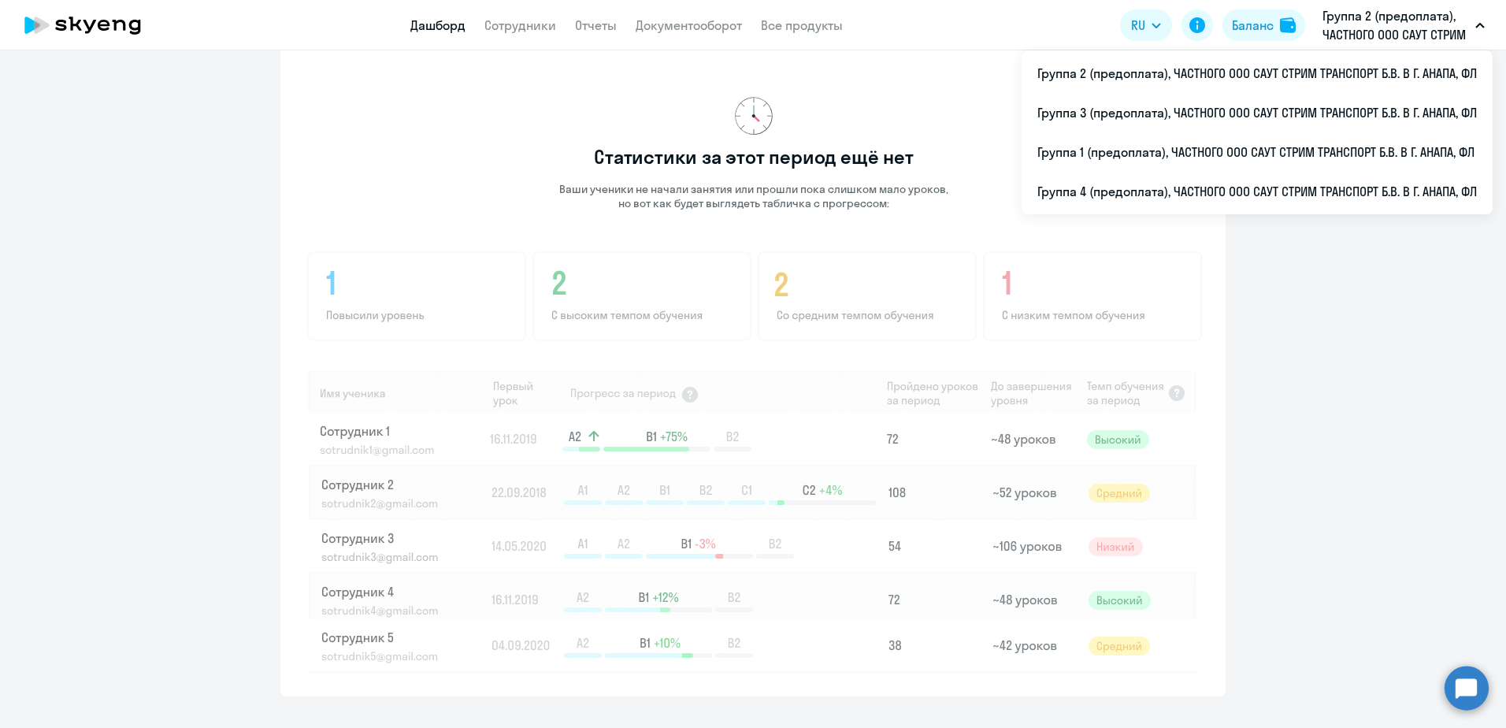
click at [1475, 22] on button "Группа 2 (предоплата), ЧАСТНОГО ООО САУТ СТРИМ ТРАНСПОРТ Б.В. В Г. АНАПА, ФЛ" at bounding box center [1404, 25] width 178 height 38
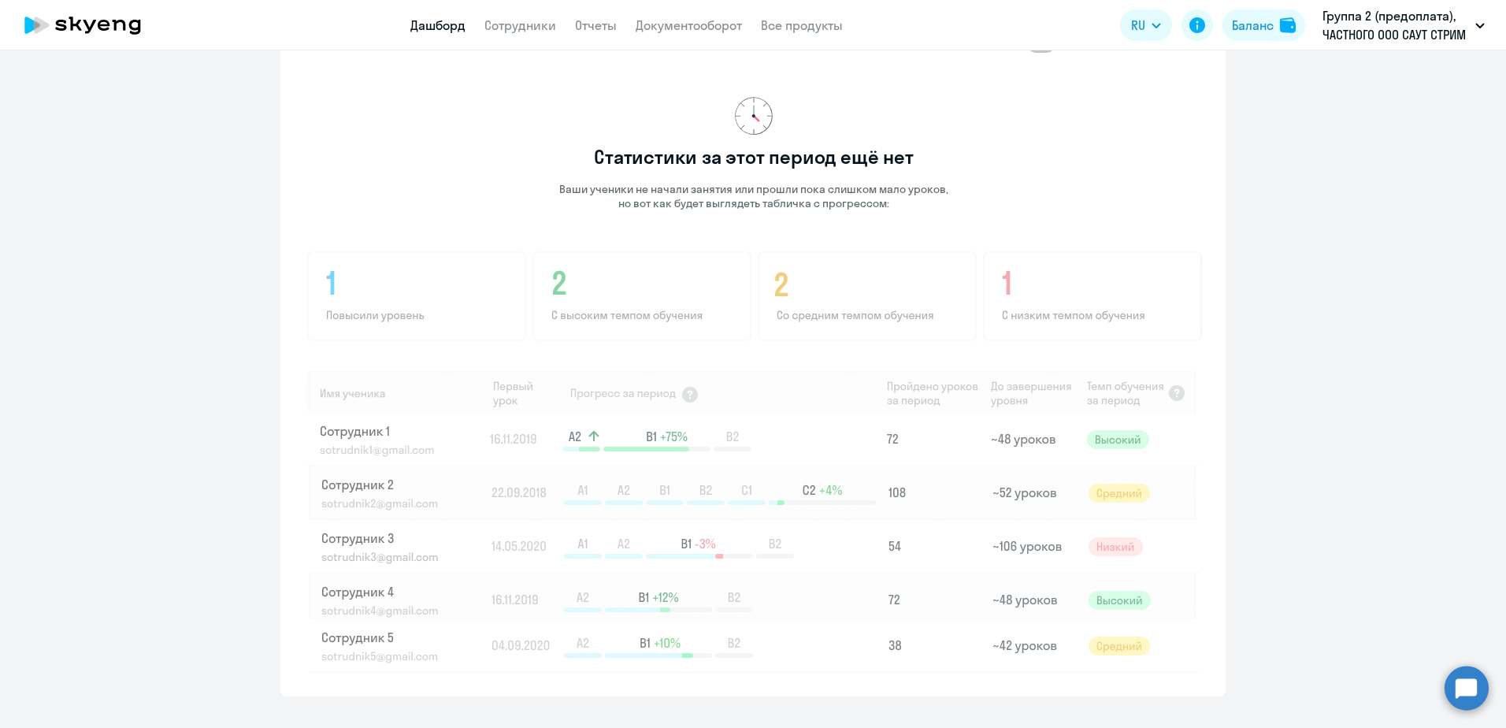
click at [1476, 23] on icon "button" at bounding box center [1480, 26] width 9 height 6
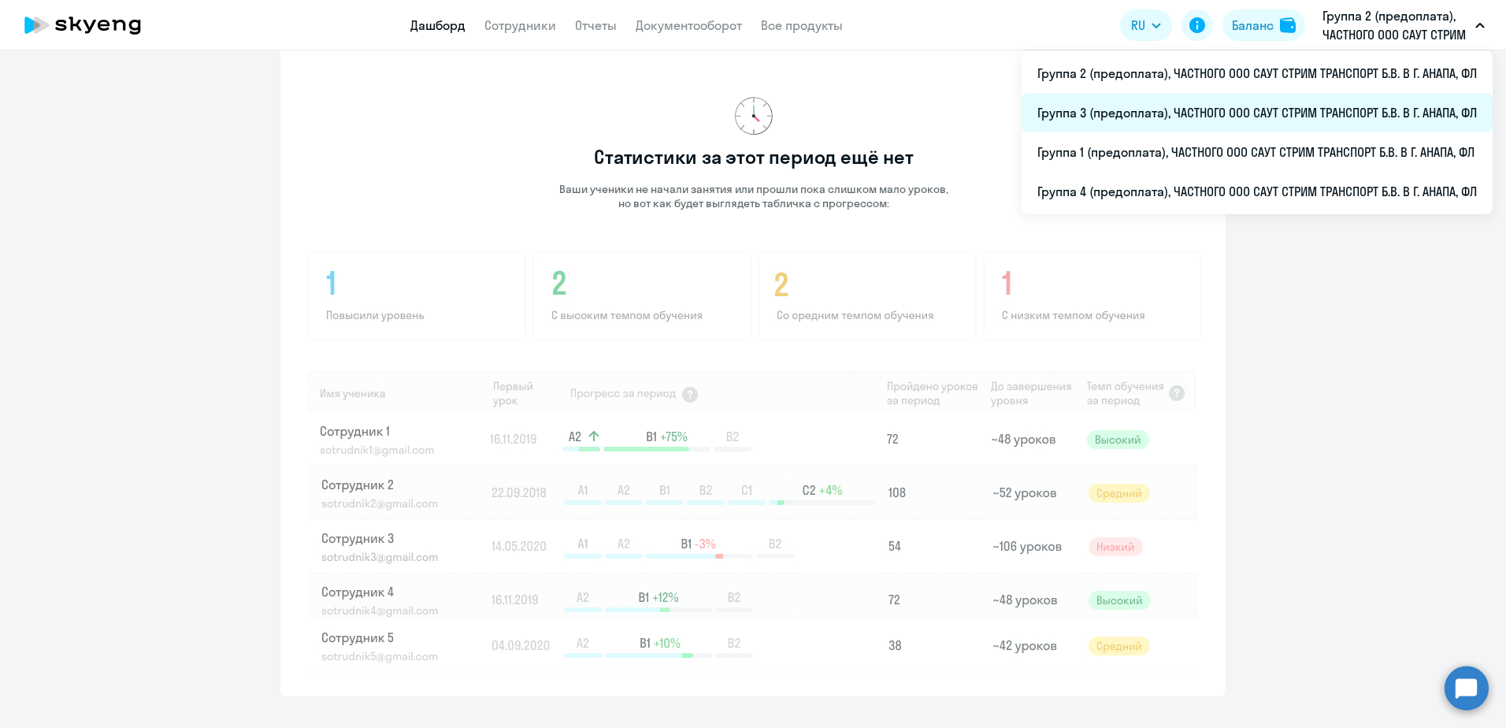
click at [1163, 114] on li "Группа 3 (предоплата), ЧАСТНОГО ООО САУТ СТРИМ ТРАНСПОРТ Б.В. В Г. АНАПА, ФЛ" at bounding box center [1257, 112] width 471 height 39
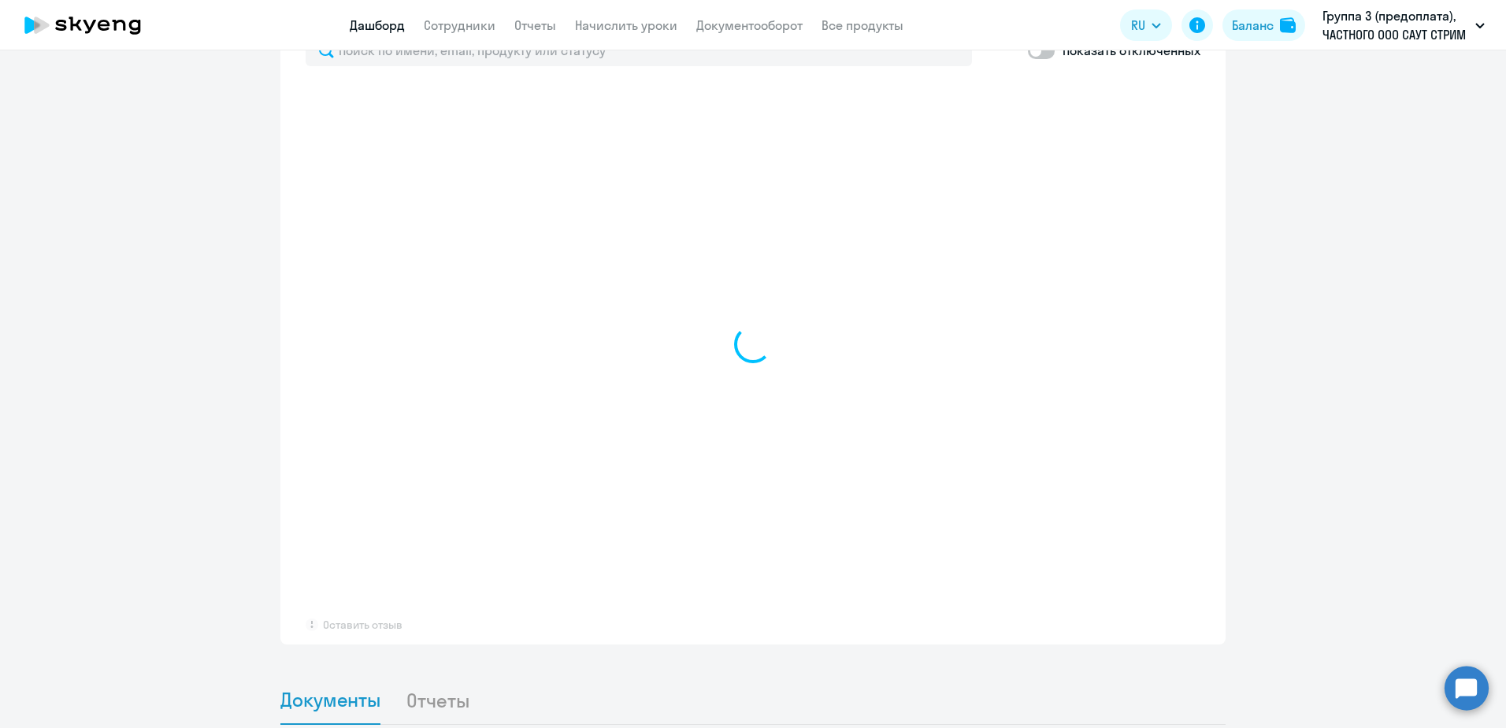
scroll to position [944, 0]
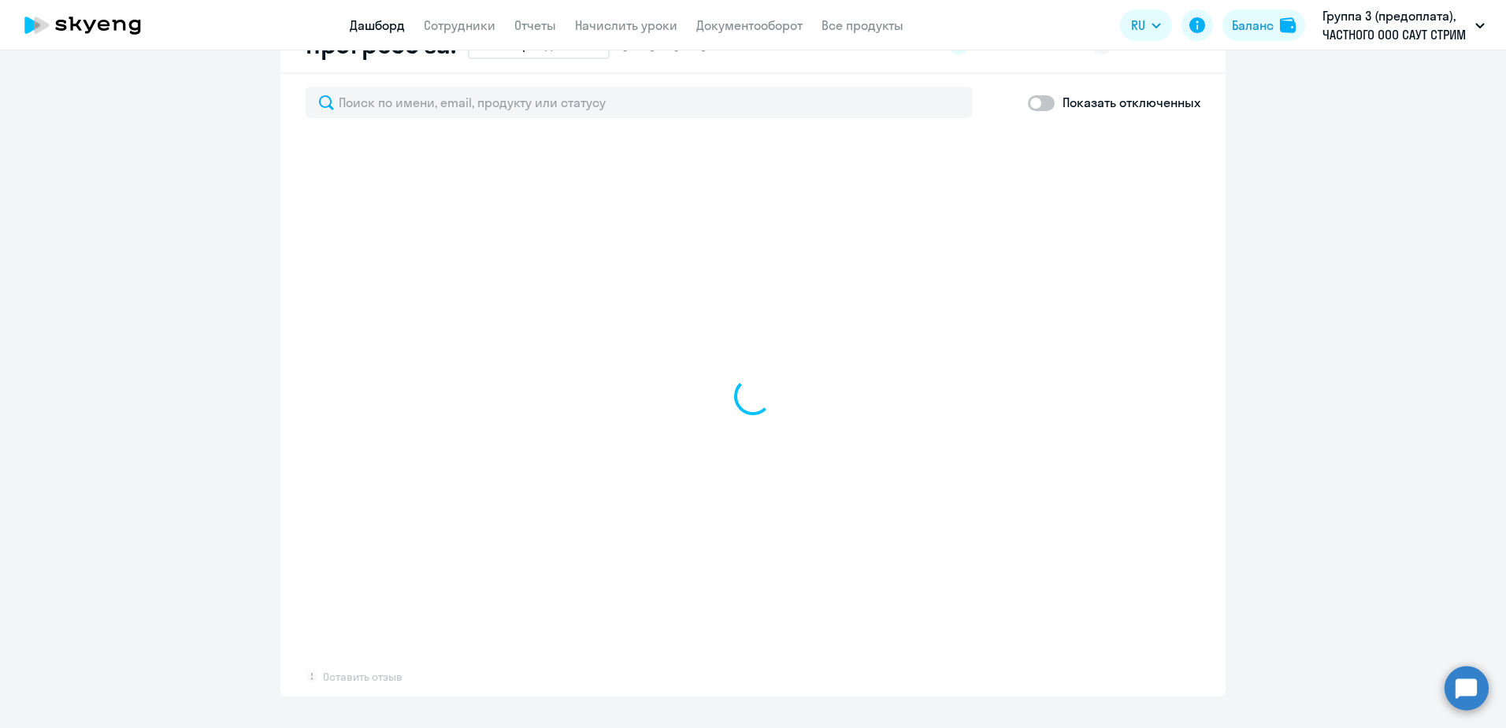
select select "30"
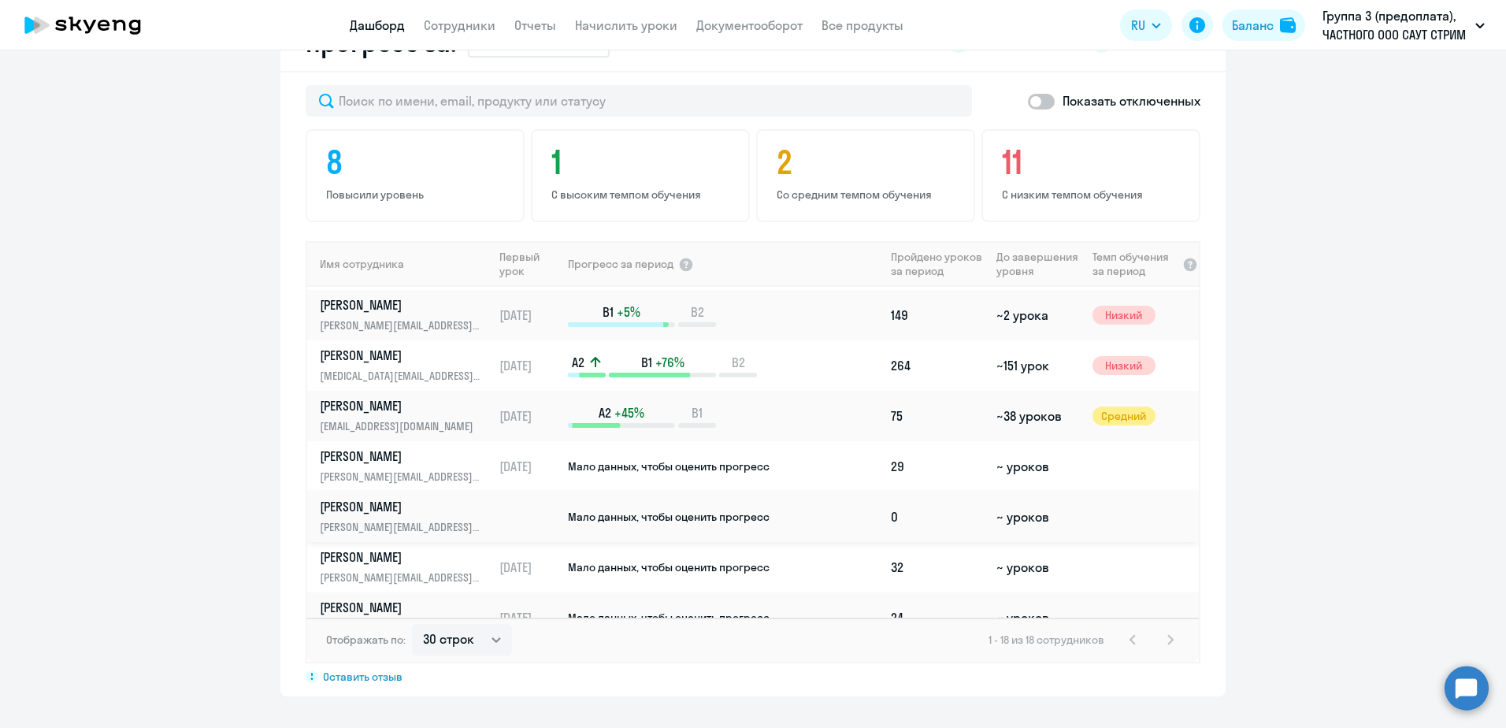
scroll to position [577, 0]
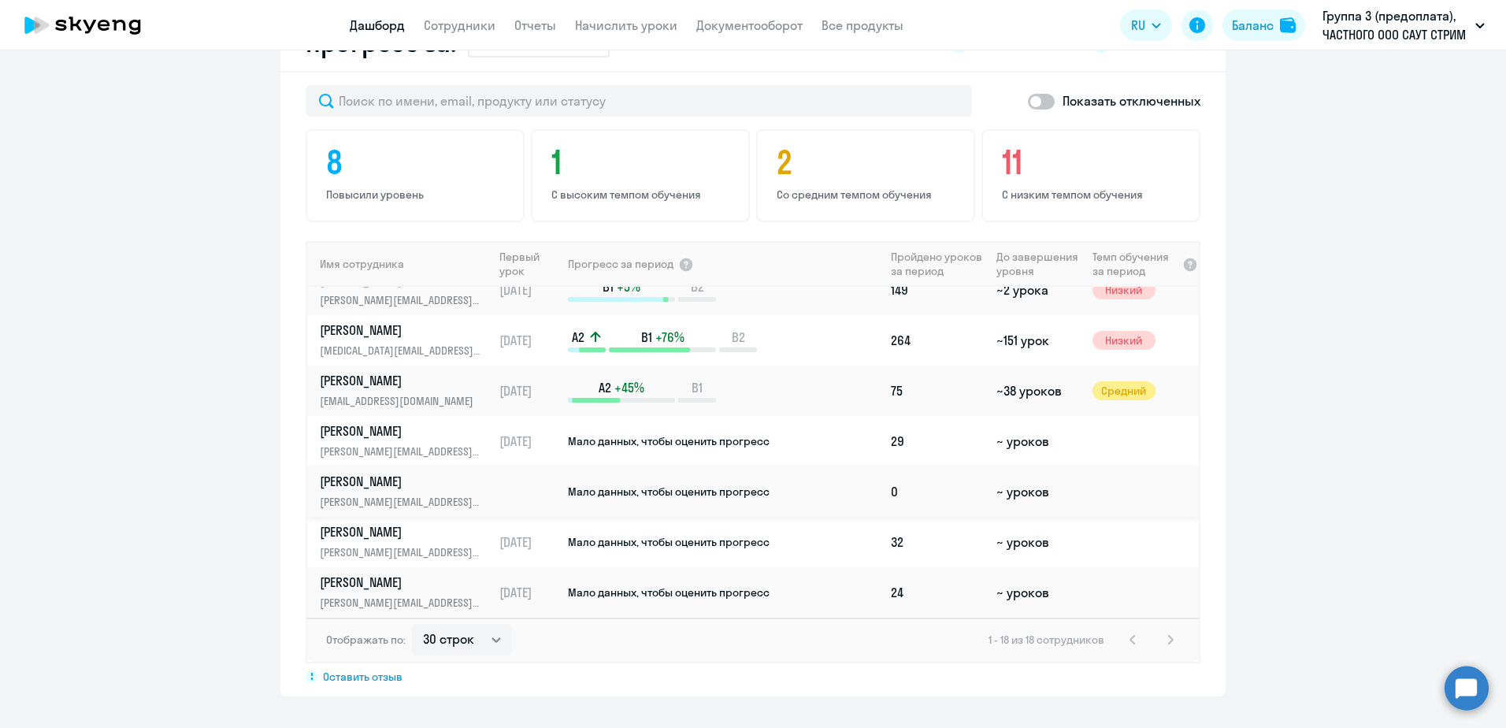
click at [1024, 496] on td "~ уроков" at bounding box center [1037, 491] width 95 height 50
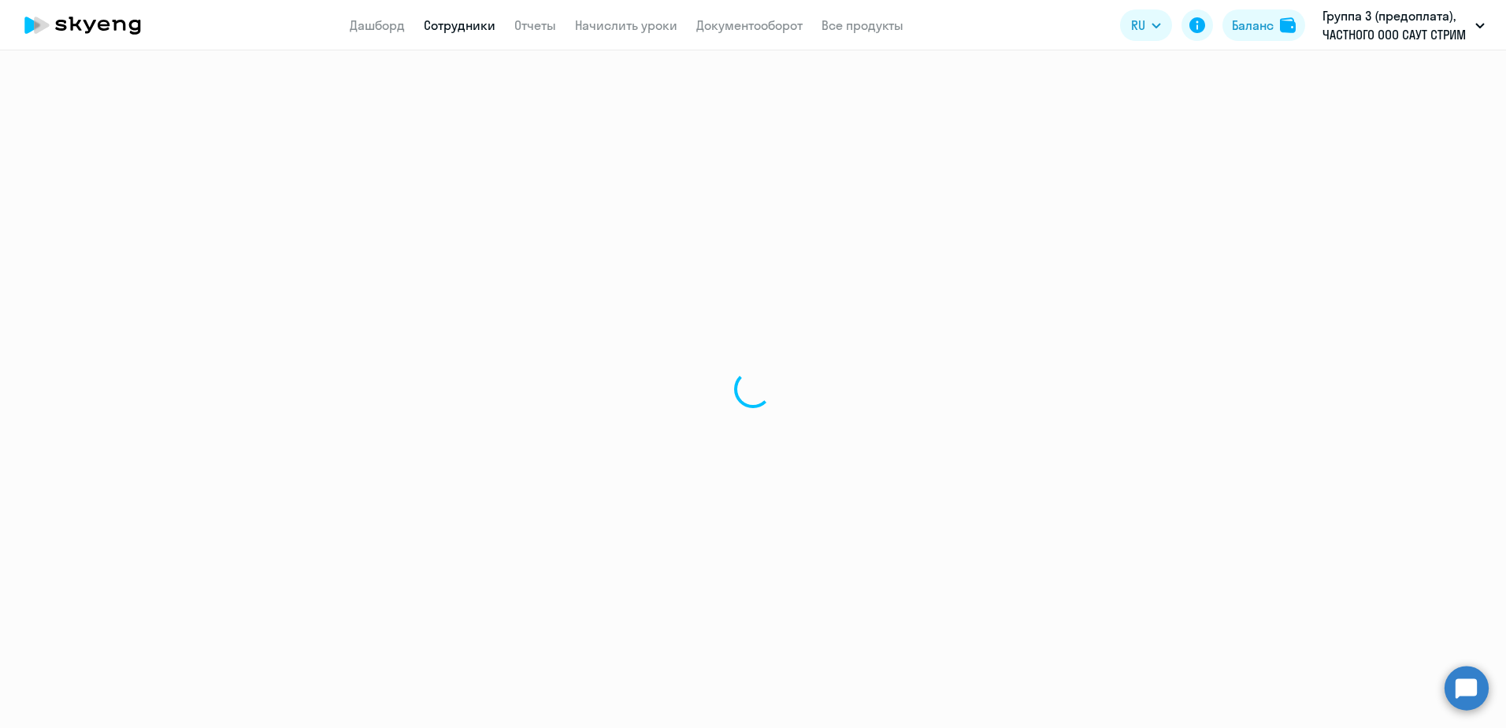
select select "english"
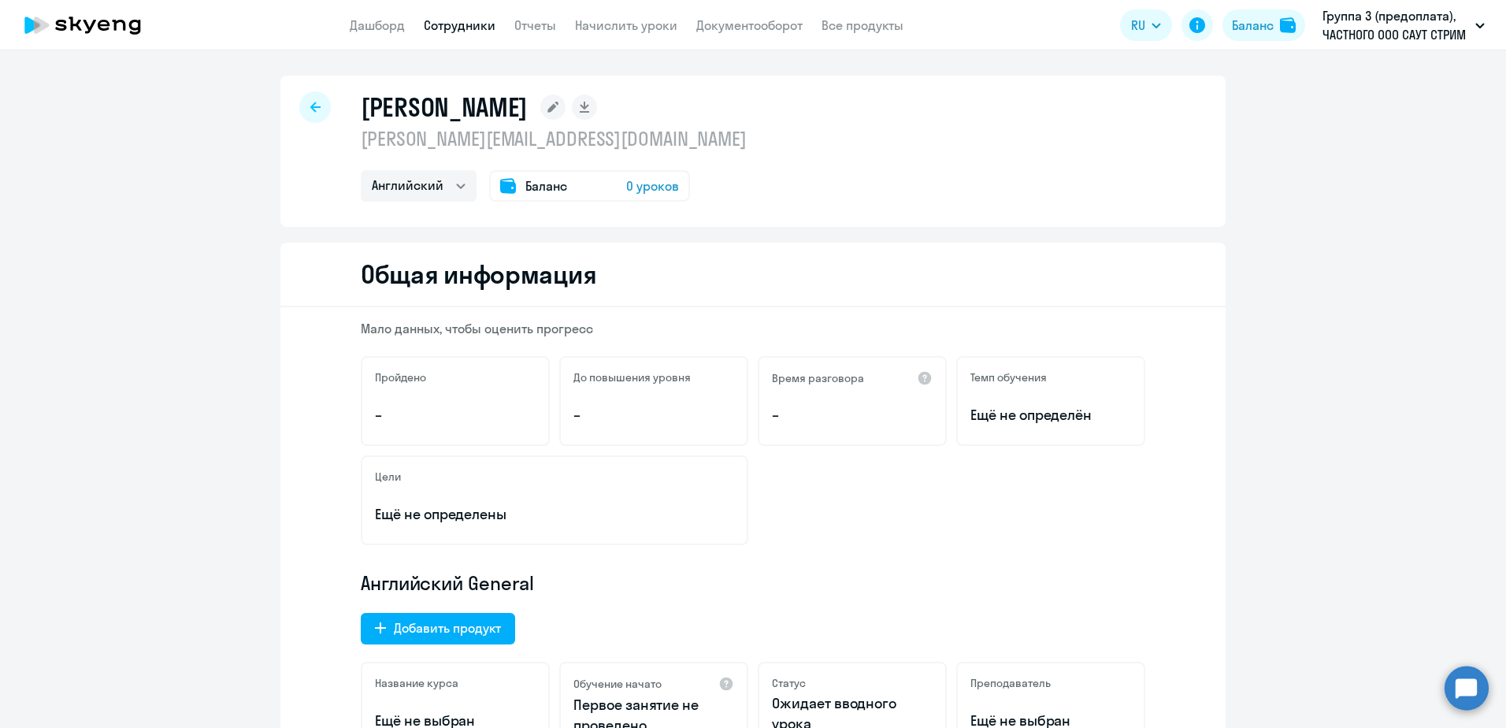
click at [310, 103] on icon at bounding box center [315, 107] width 10 height 10
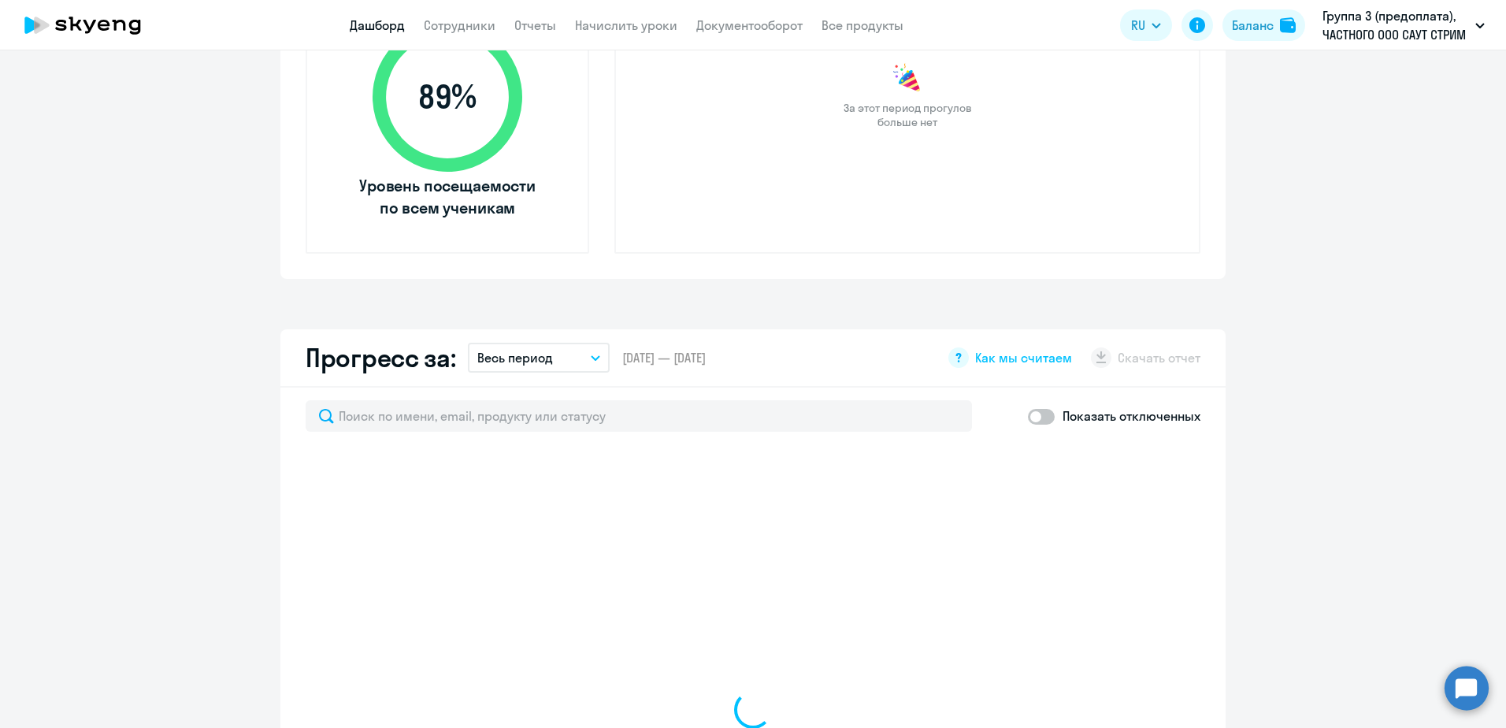
scroll to position [473, 0]
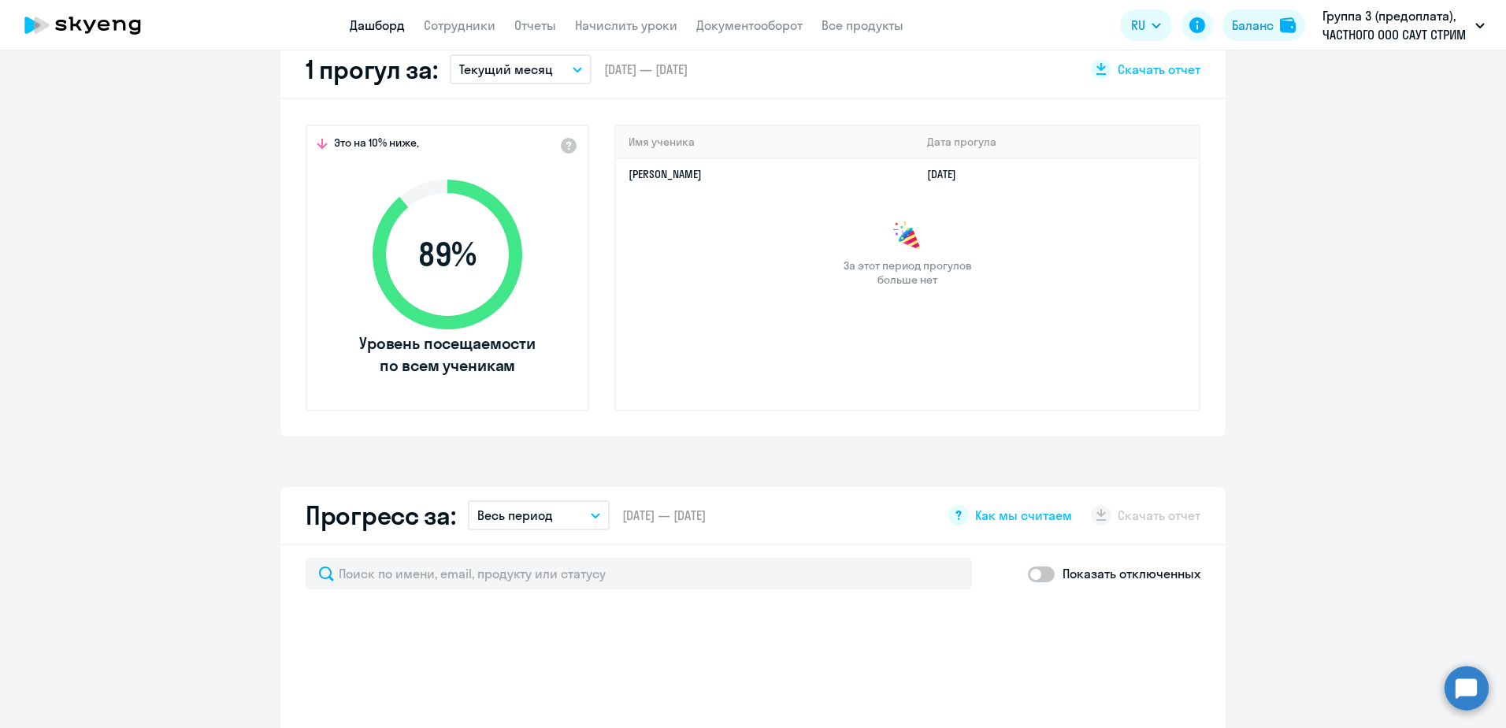
select select "30"
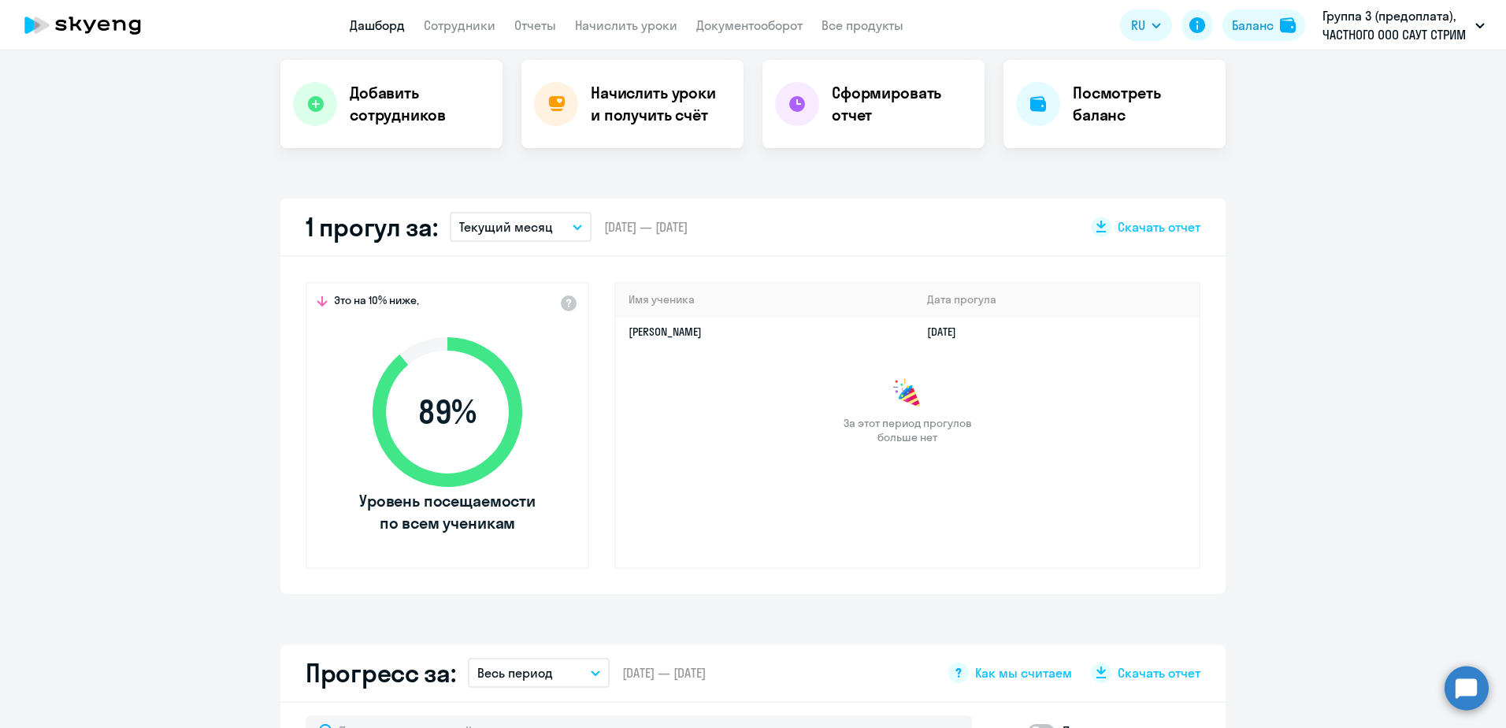
scroll to position [236, 0]
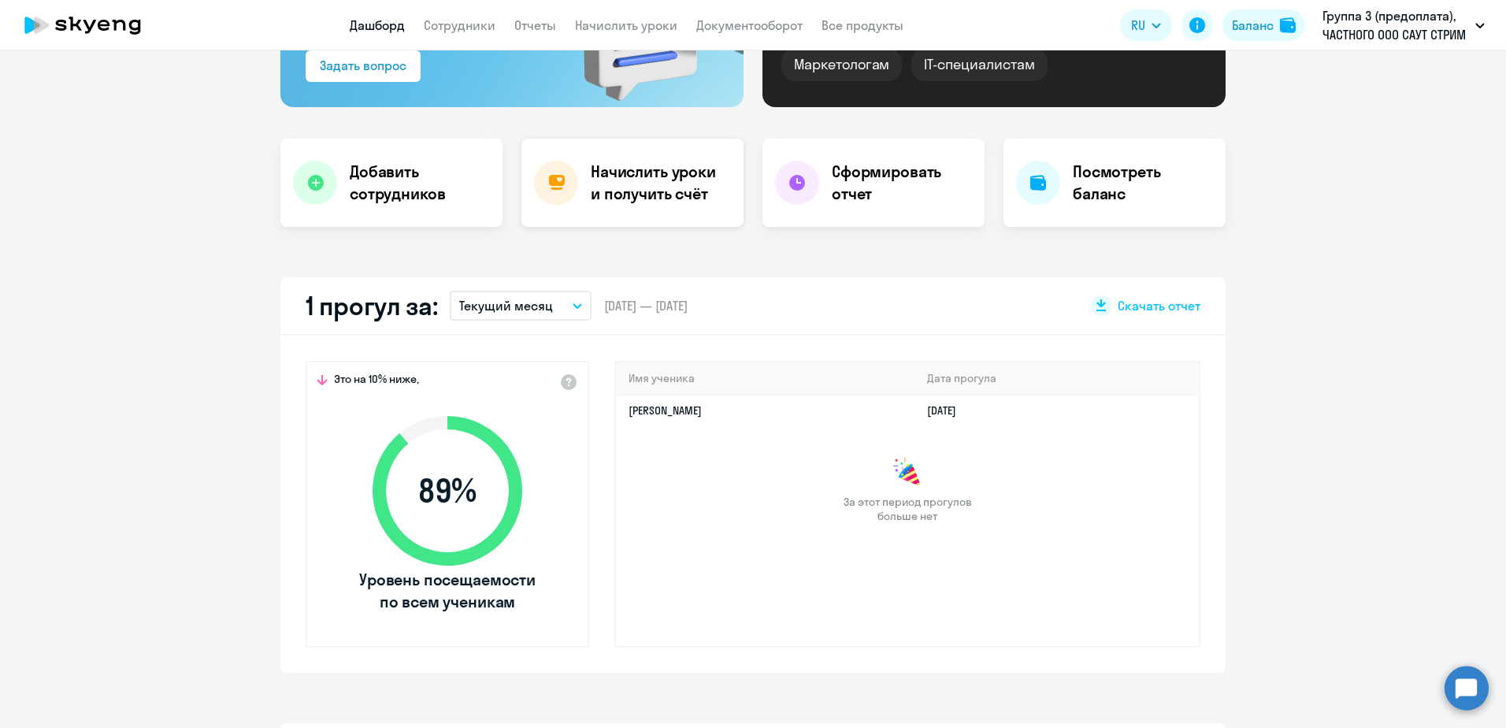
click at [678, 191] on h4 "Начислить уроки и получить счёт" at bounding box center [659, 183] width 137 height 44
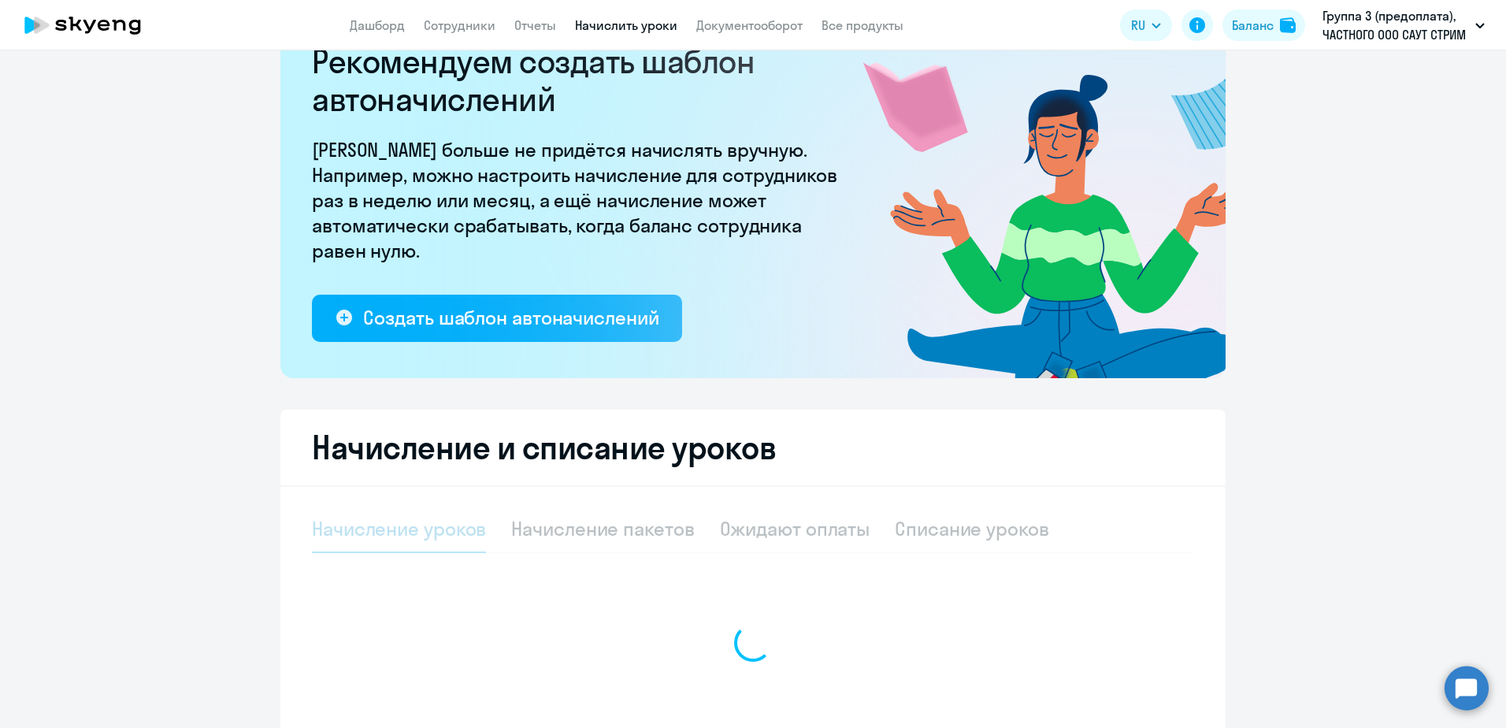
select select "10"
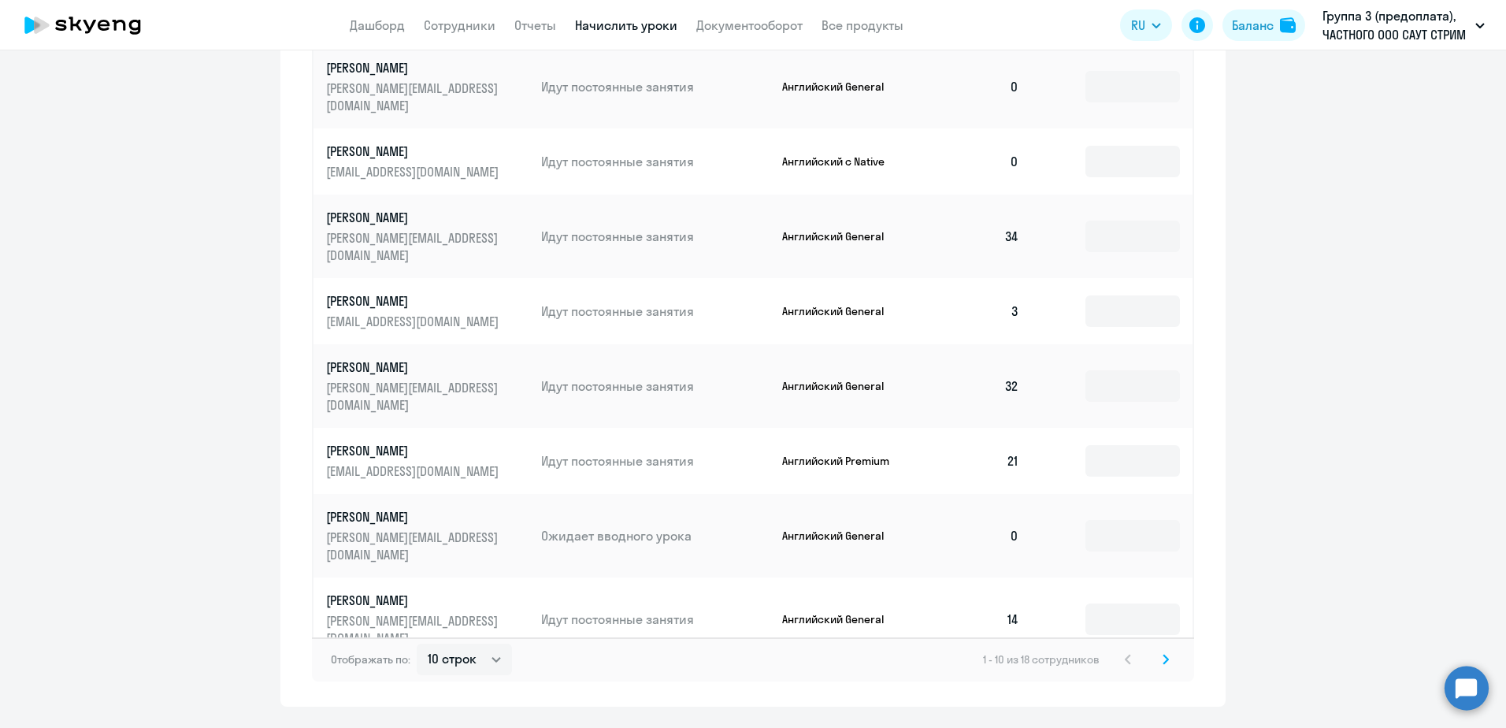
scroll to position [871, 0]
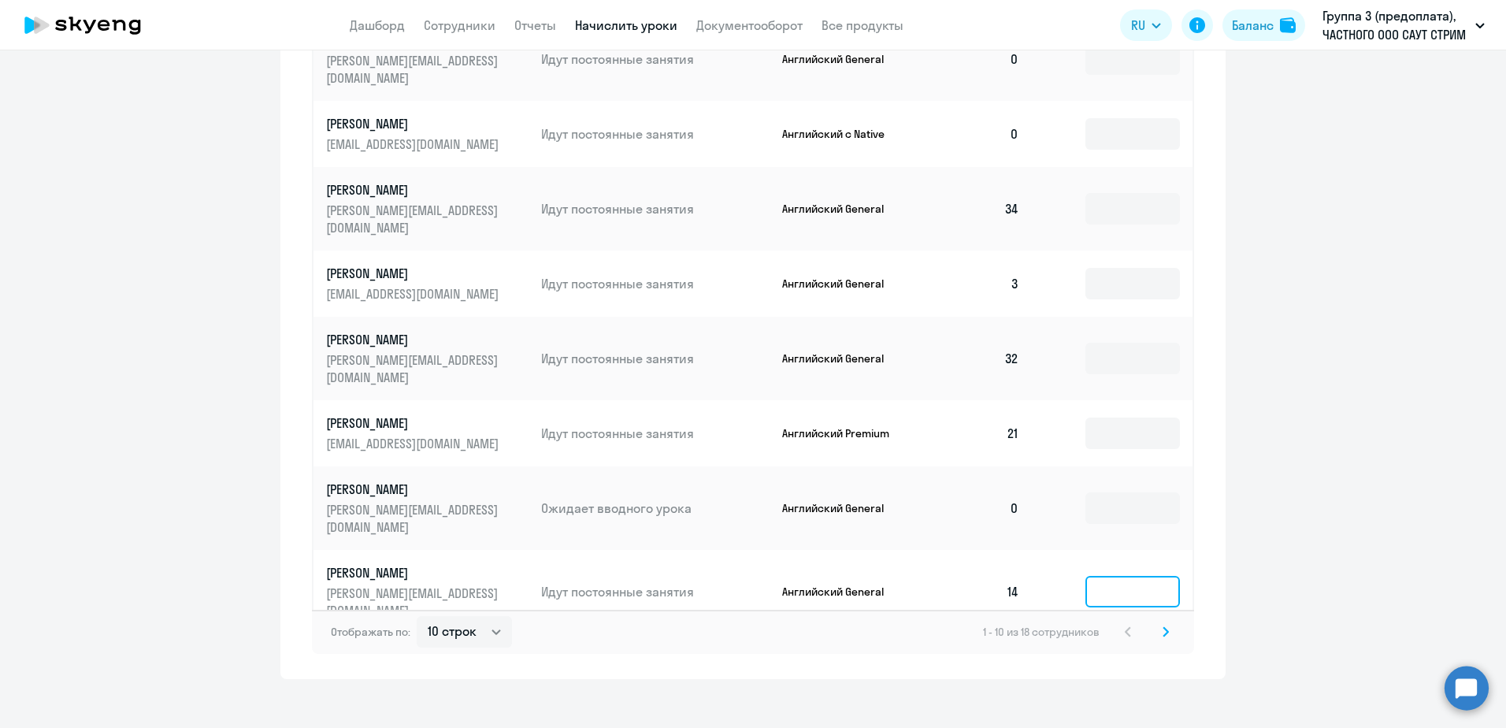
click at [1100, 576] on input at bounding box center [1133, 592] width 95 height 32
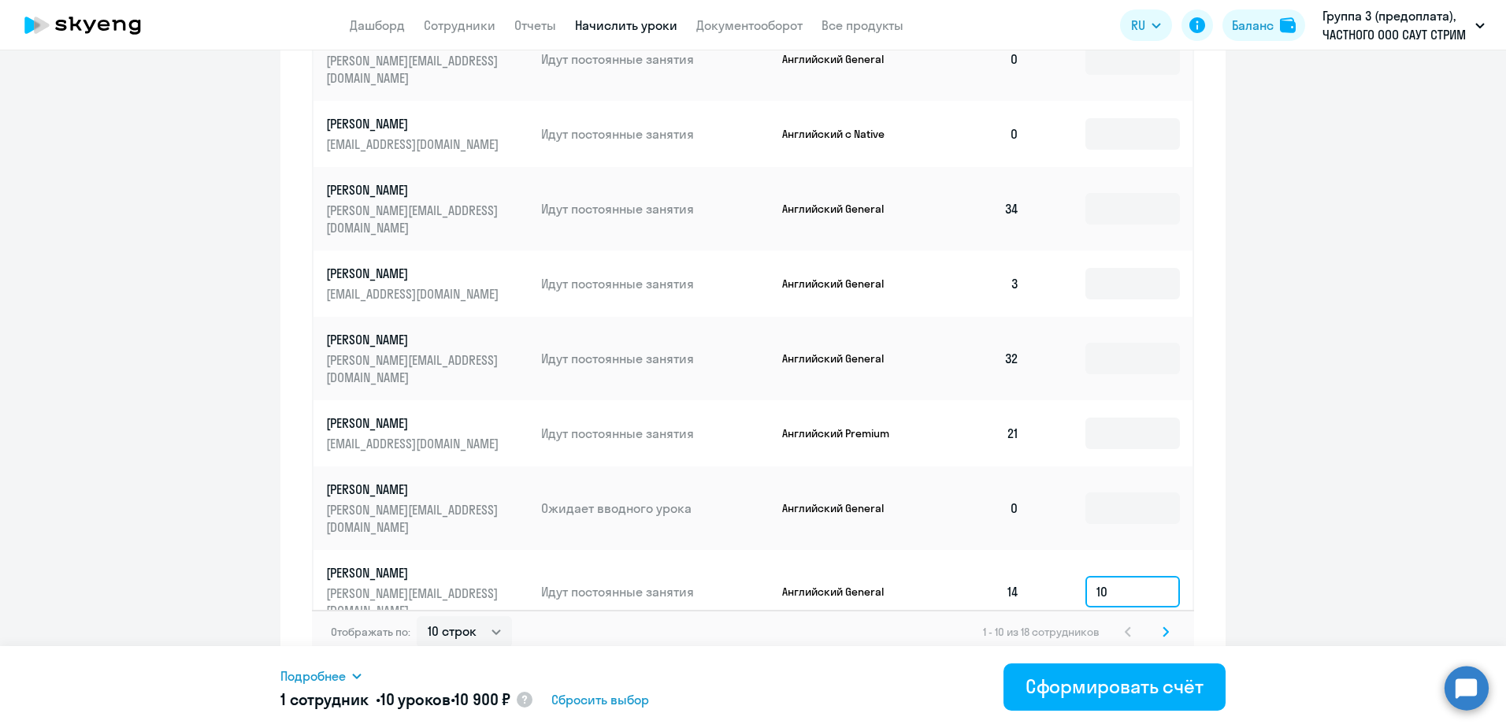
type input "1"
type input "10"
